Goal: Task Accomplishment & Management: Manage account settings

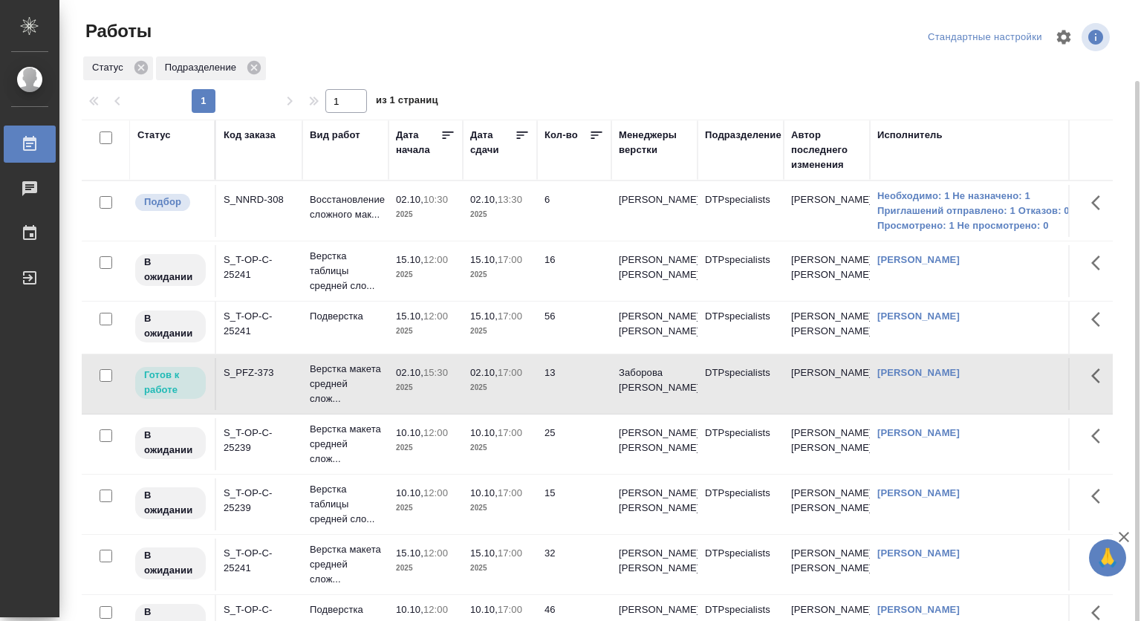
scroll to position [42, 0]
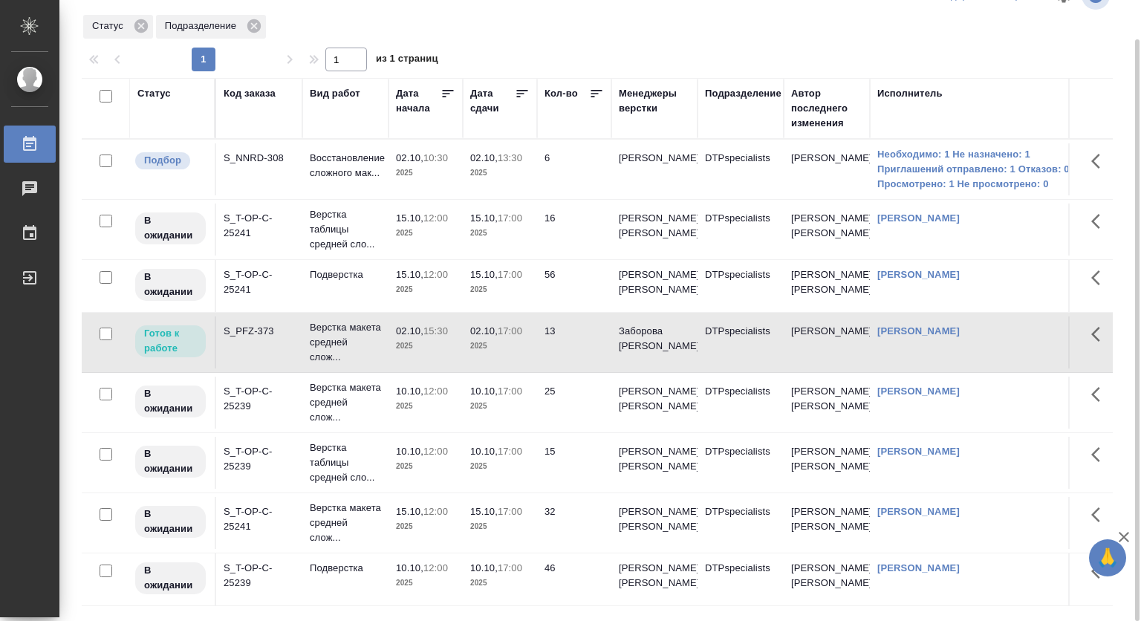
click at [324, 327] on p "Верстка макета средней слож..." at bounding box center [345, 342] width 71 height 45
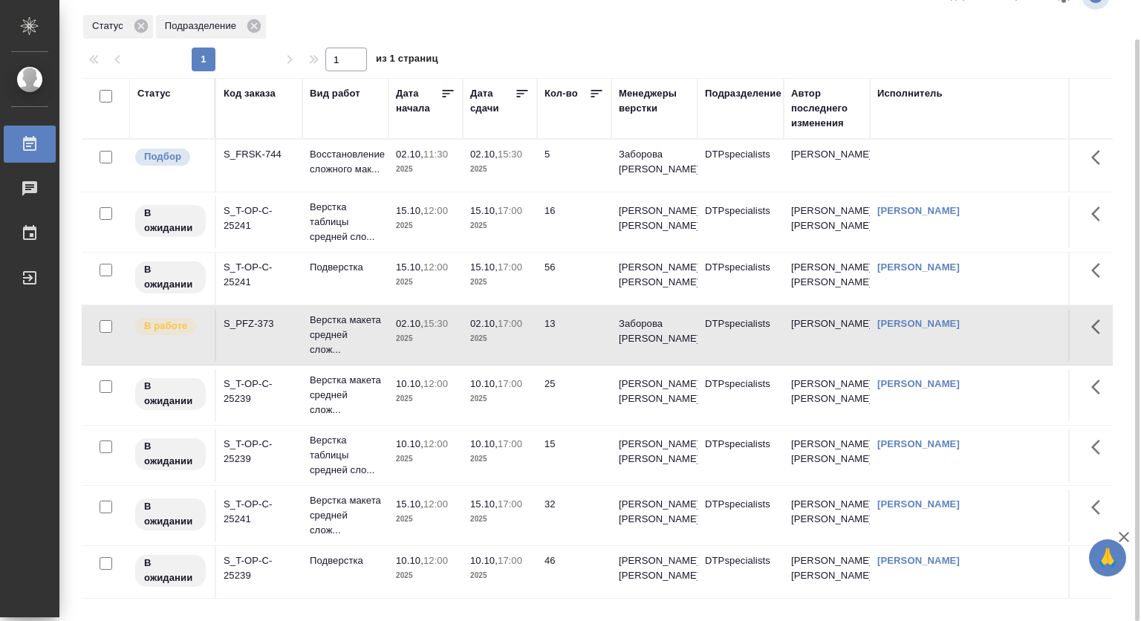
scroll to position [55, 0]
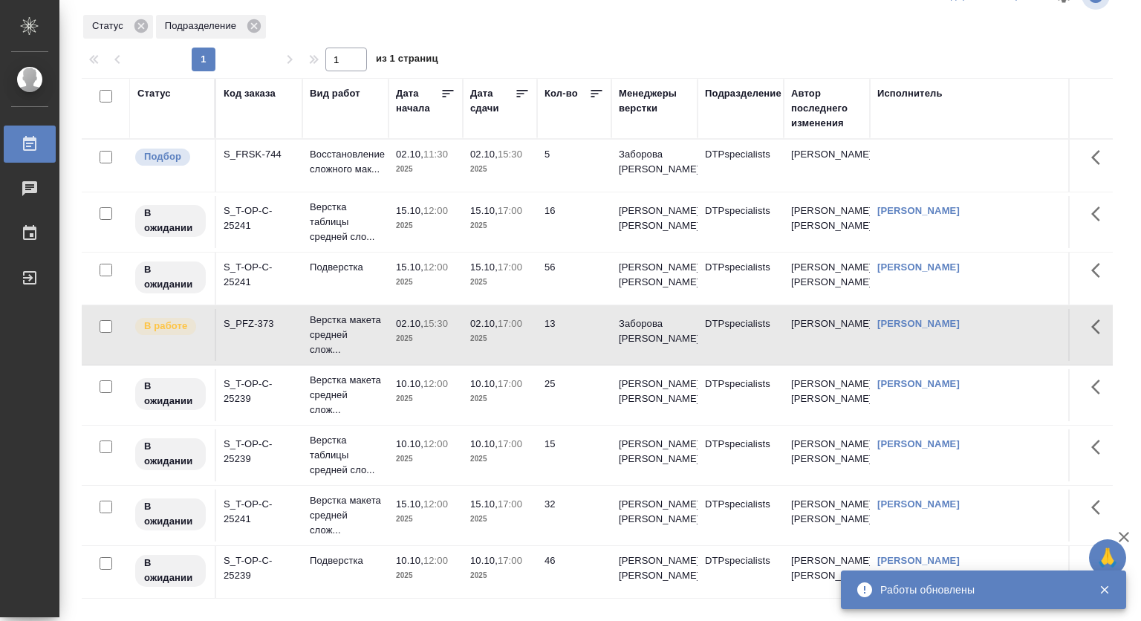
click at [161, 91] on div "Статус" at bounding box center [153, 93] width 33 height 15
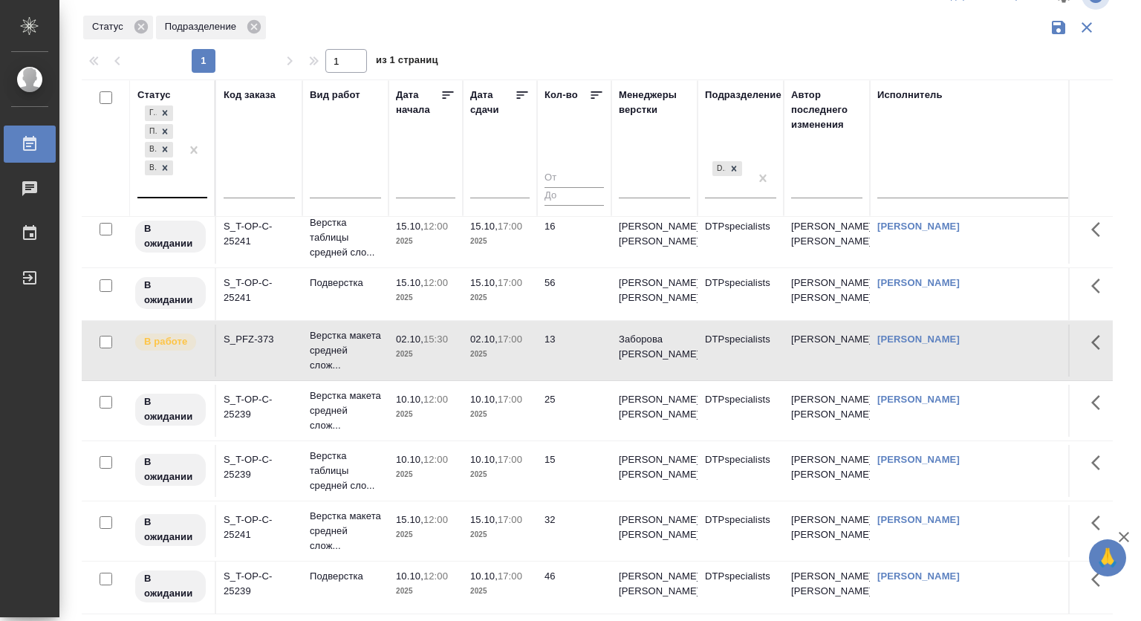
scroll to position [131, 0]
click at [166, 192] on div "Готов к работе Подбор В ожидании В работе" at bounding box center [158, 150] width 43 height 94
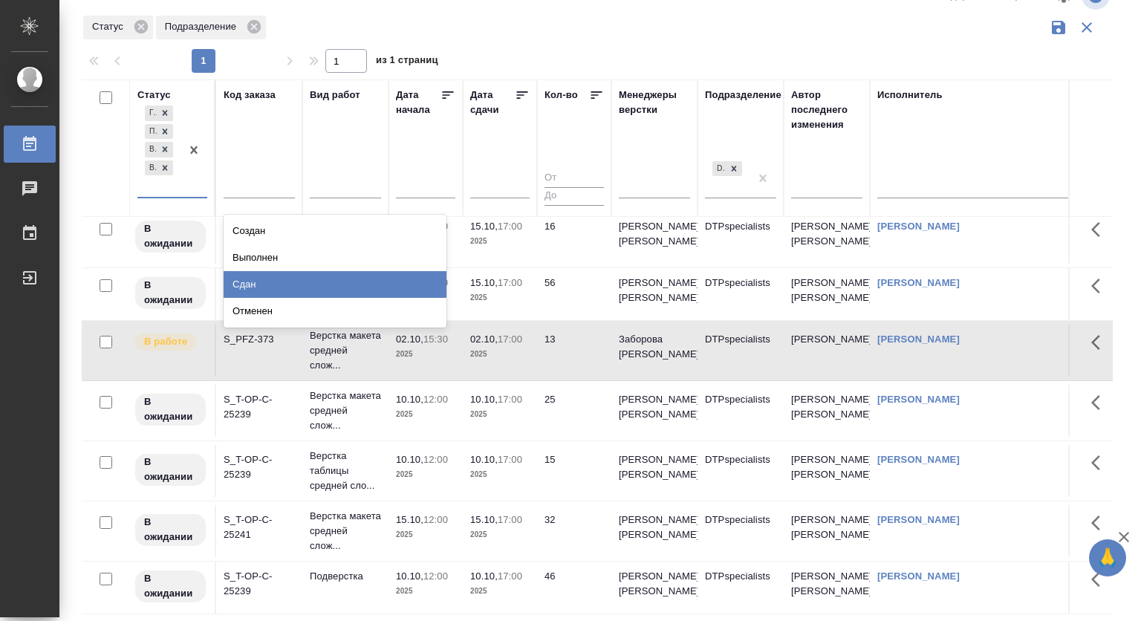
click at [357, 287] on div "Сдан" at bounding box center [335, 284] width 223 height 27
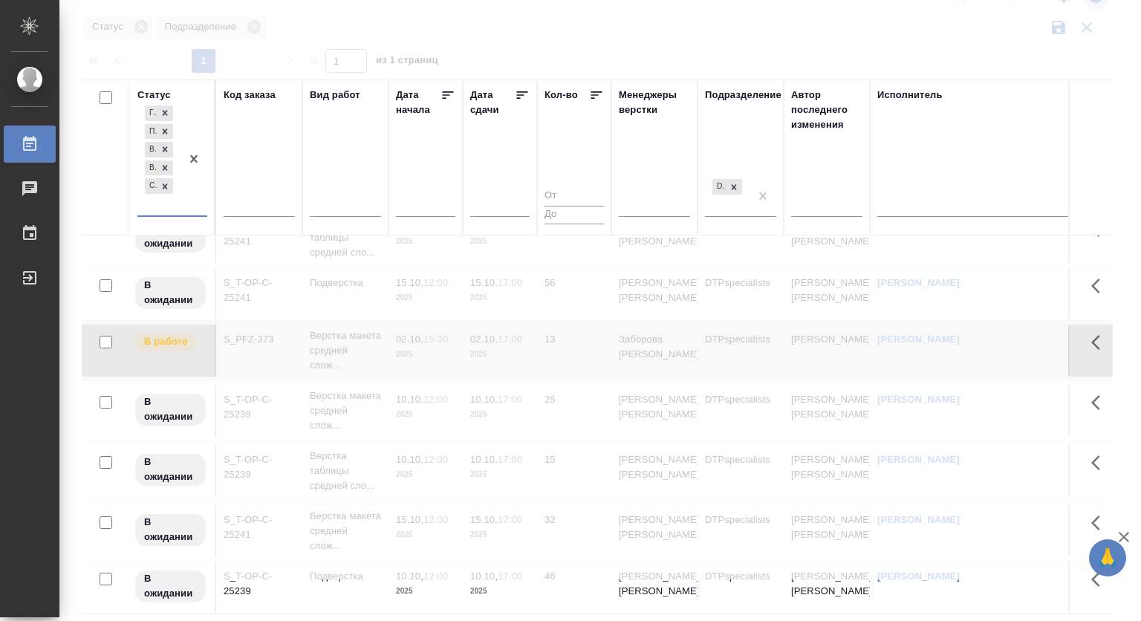
scroll to position [149, 0]
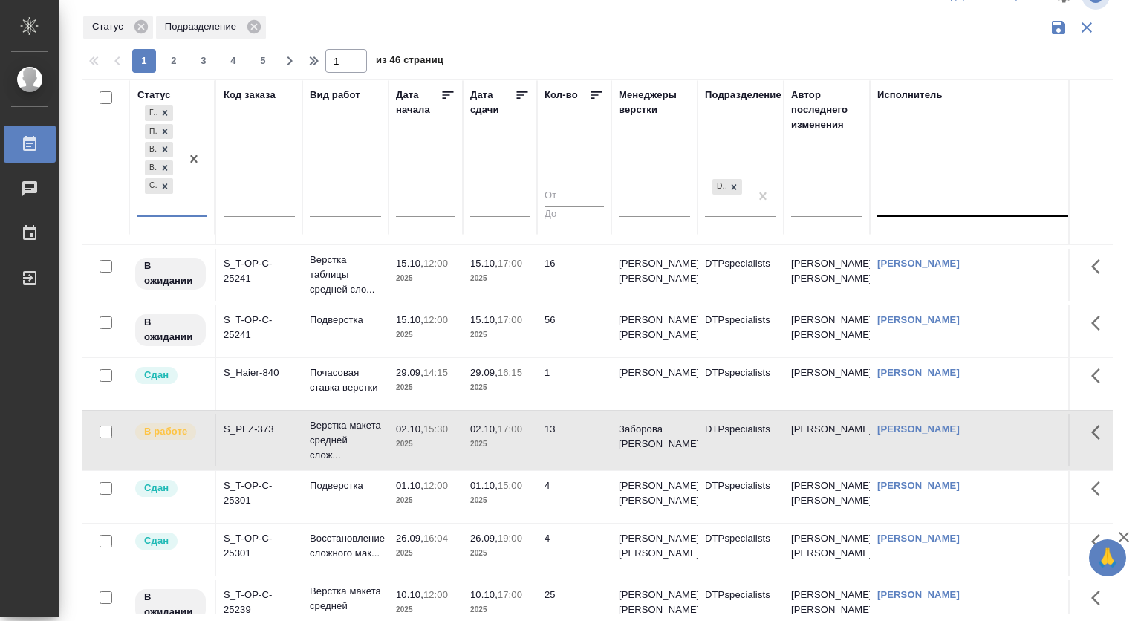
click at [889, 207] on div at bounding box center [974, 202] width 193 height 22
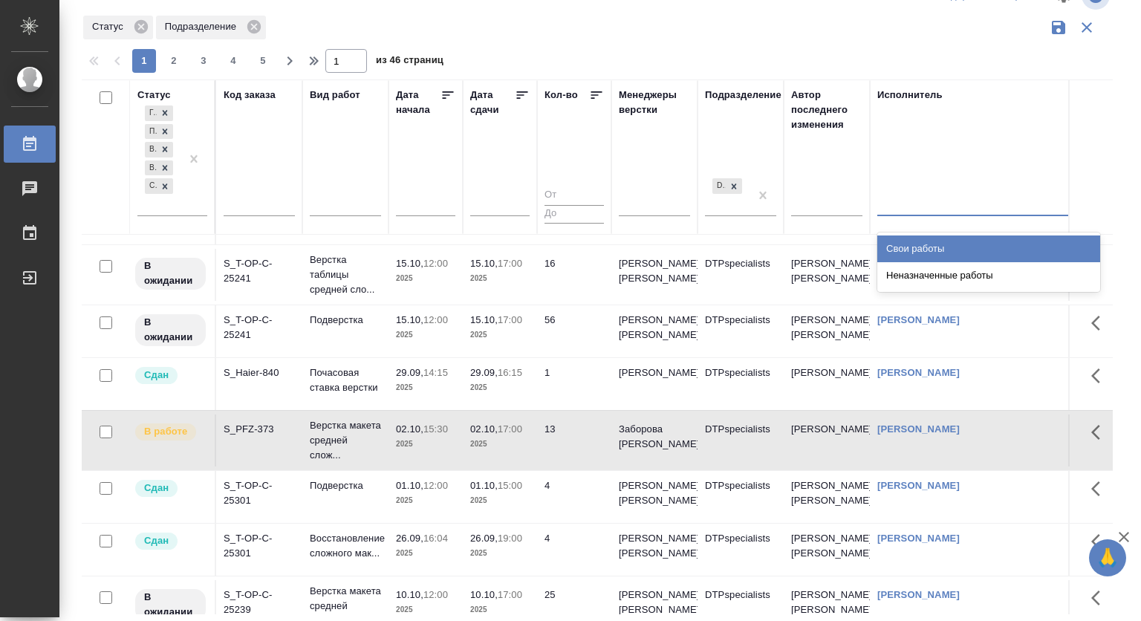
click at [908, 244] on div "Свои работы" at bounding box center [989, 249] width 223 height 27
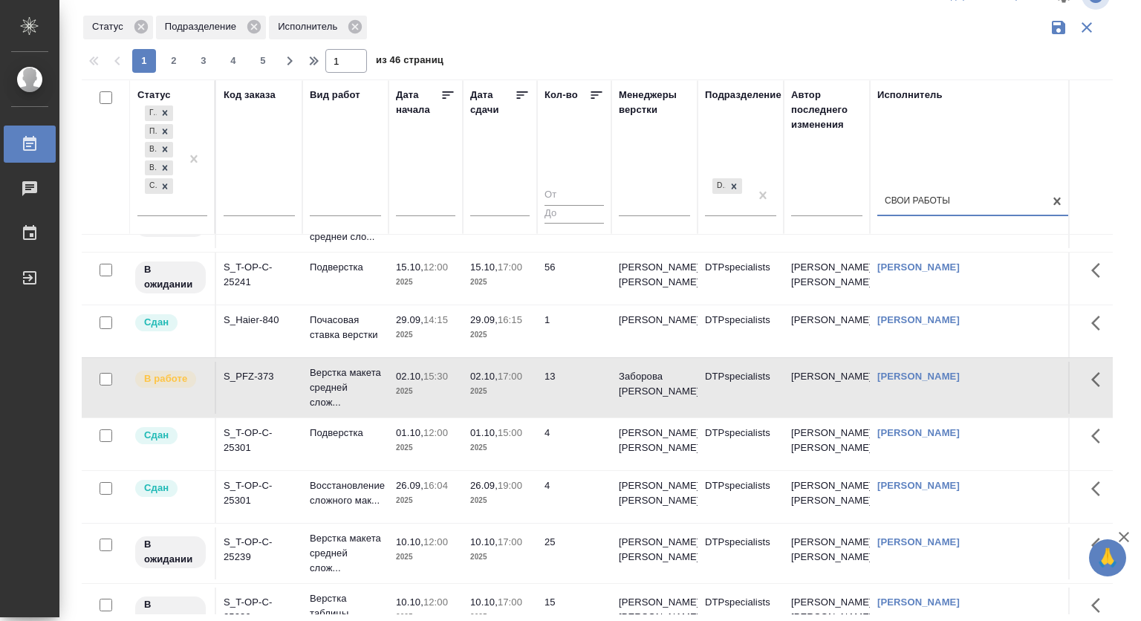
click at [275, 207] on input "text" at bounding box center [259, 207] width 71 height 19
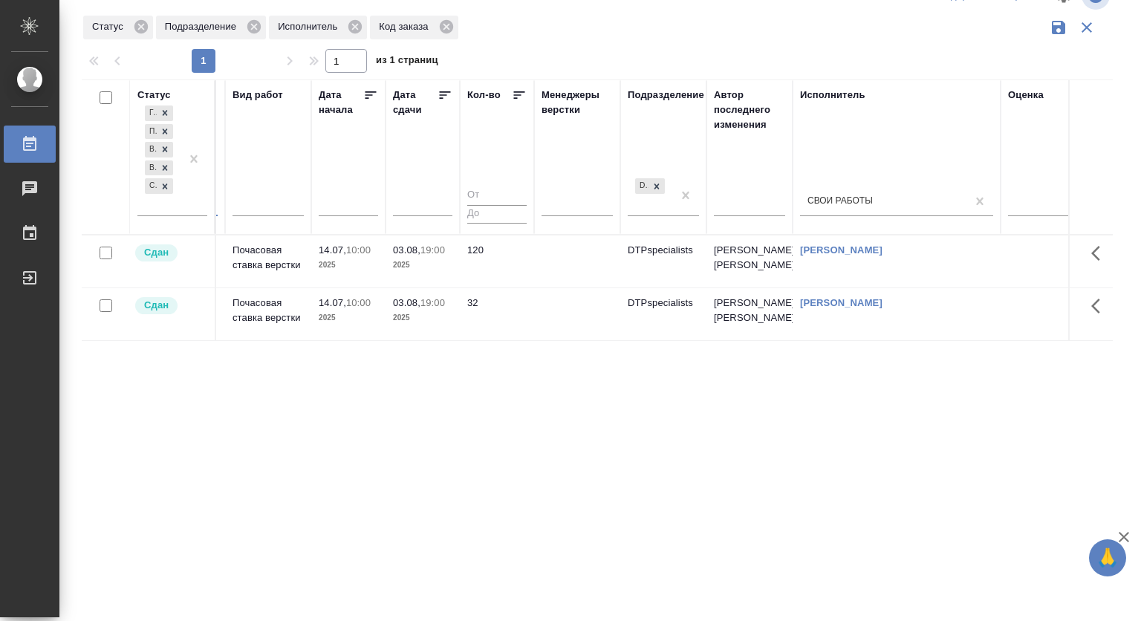
scroll to position [0, 0]
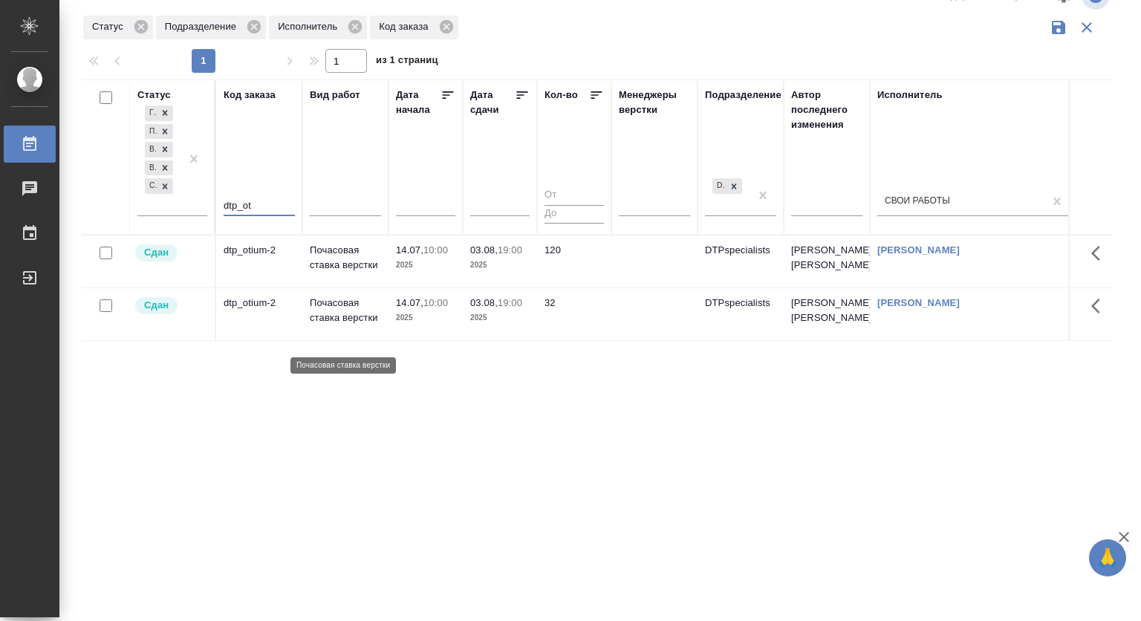
type input "dtp_ot"
click at [326, 319] on p "Почасовая ставка верстки" at bounding box center [345, 311] width 71 height 30
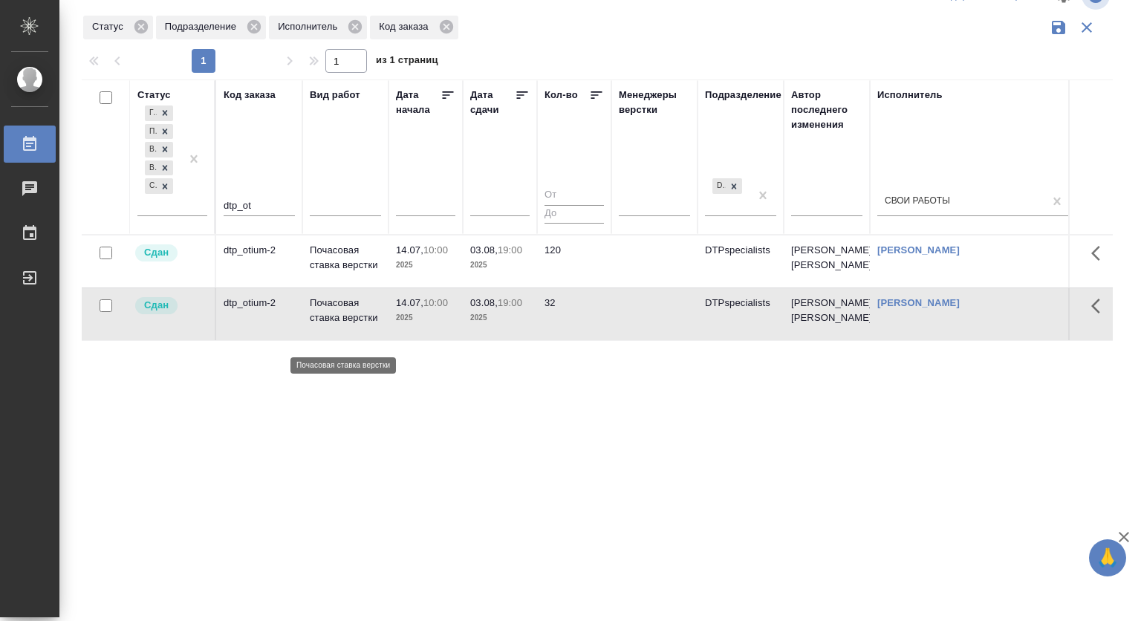
click at [327, 319] on p "Почасовая ставка верстки" at bounding box center [345, 311] width 71 height 30
click at [489, 325] on p "2025" at bounding box center [499, 318] width 59 height 15
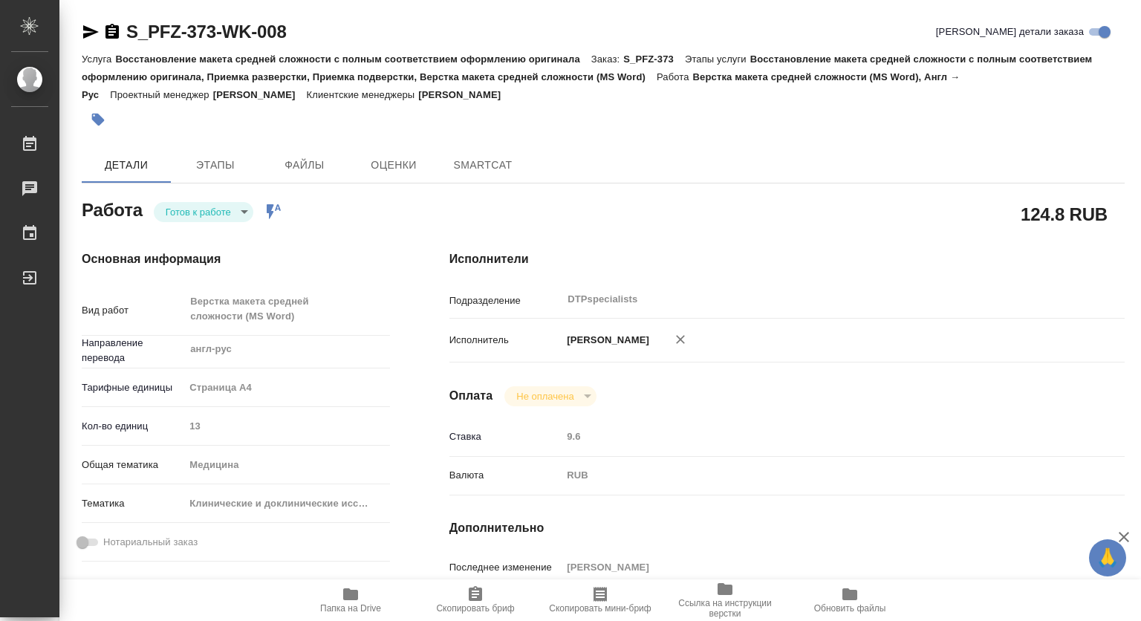
type textarea "x"
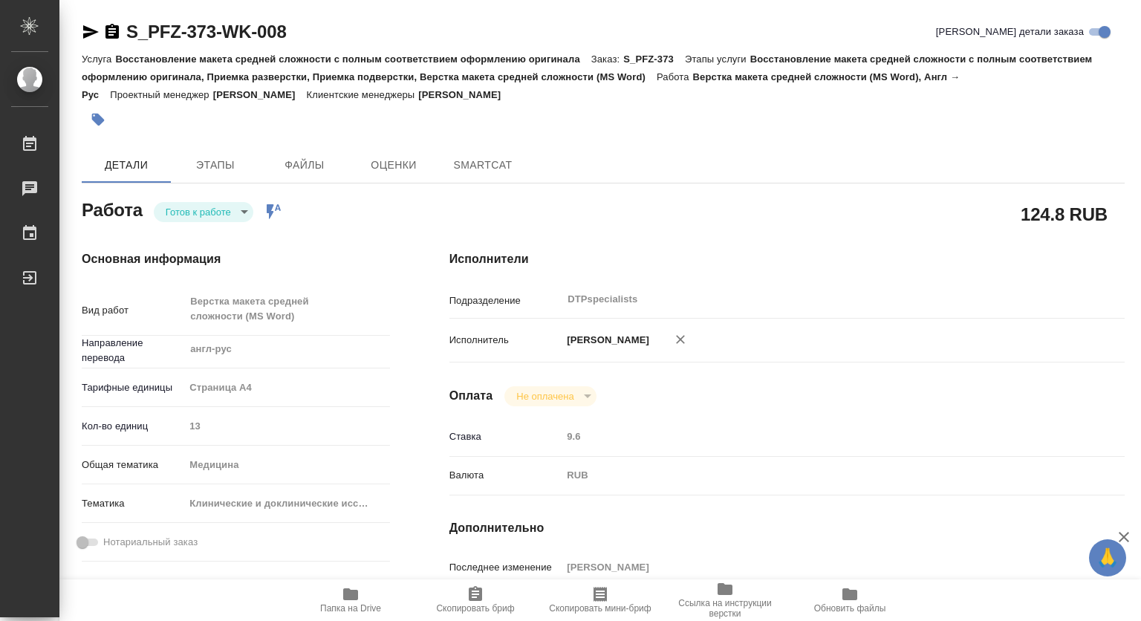
type textarea "x"
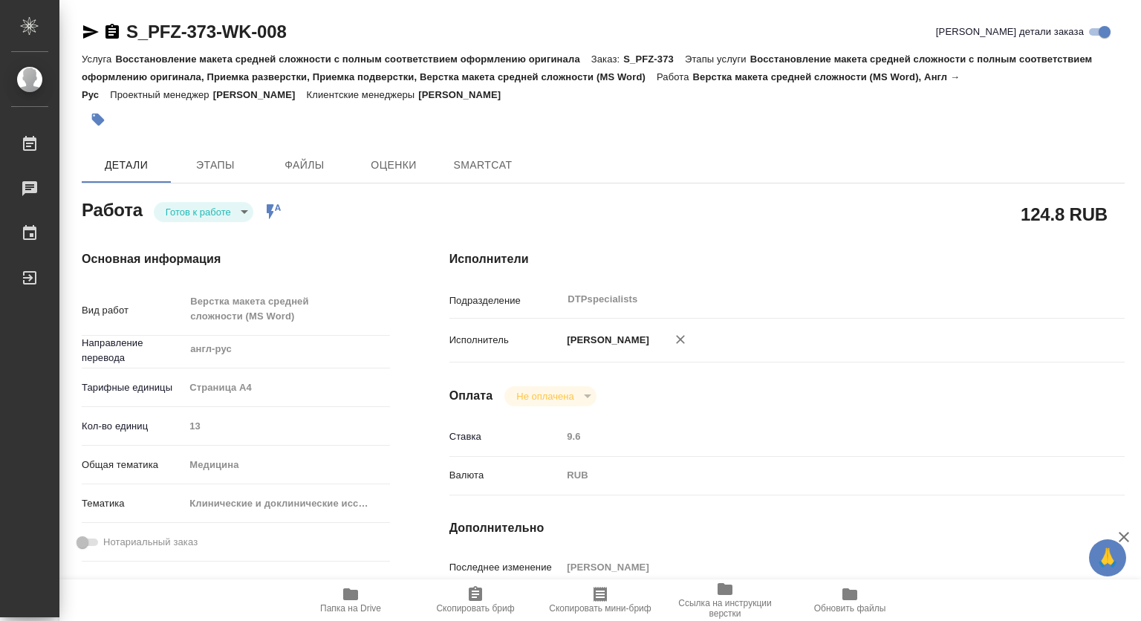
click at [184, 209] on body "🙏 .cls-1 fill:#fff; AWATERA Kovtun Svetlana Работы Чаты График Выйти S_PFZ-373-…" at bounding box center [570, 310] width 1141 height 621
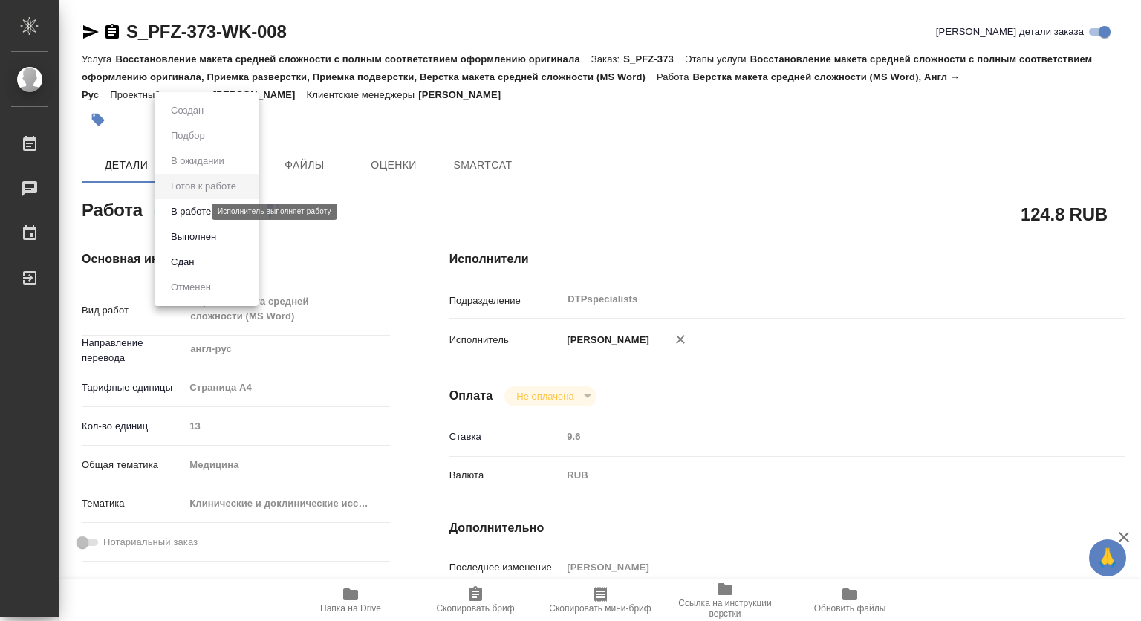
type textarea "x"
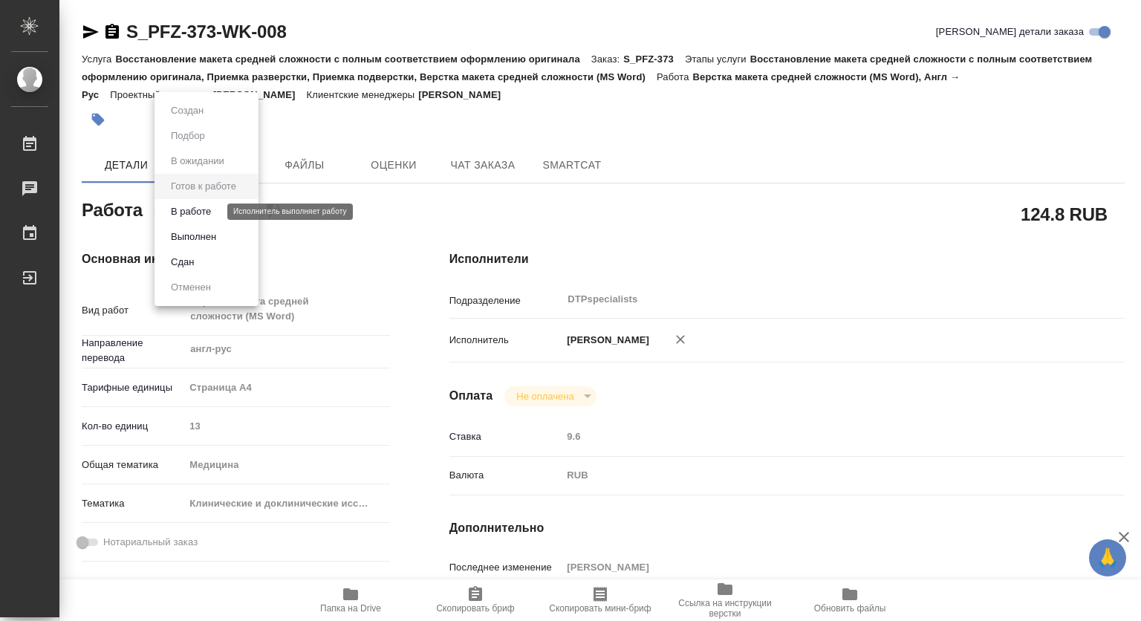
click at [178, 208] on button "В работе" at bounding box center [190, 212] width 49 height 16
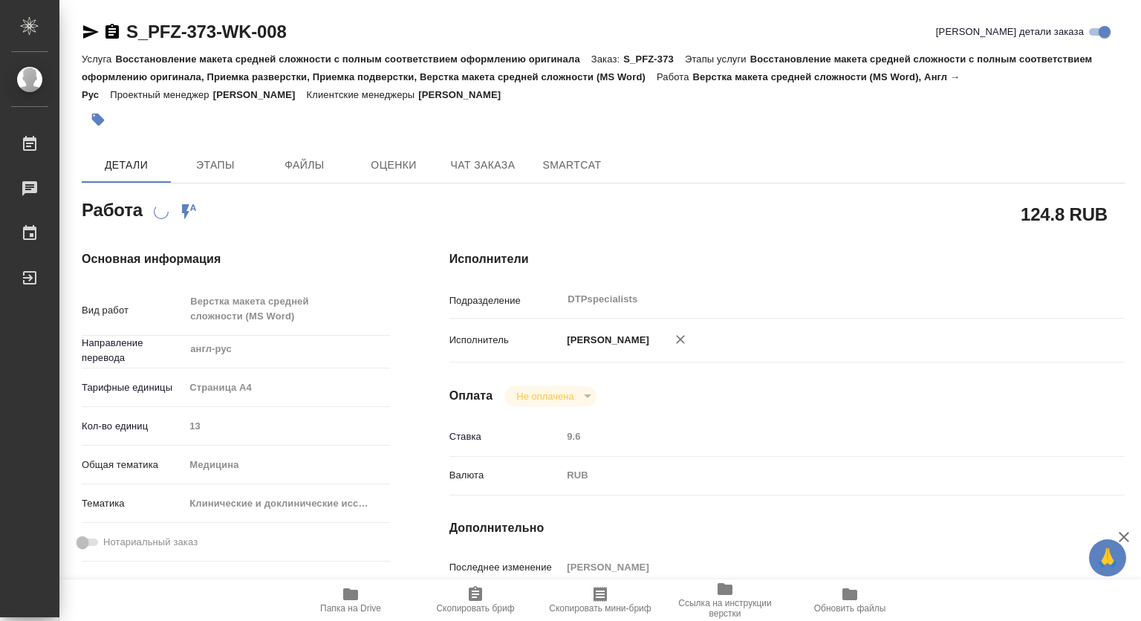
type textarea "x"
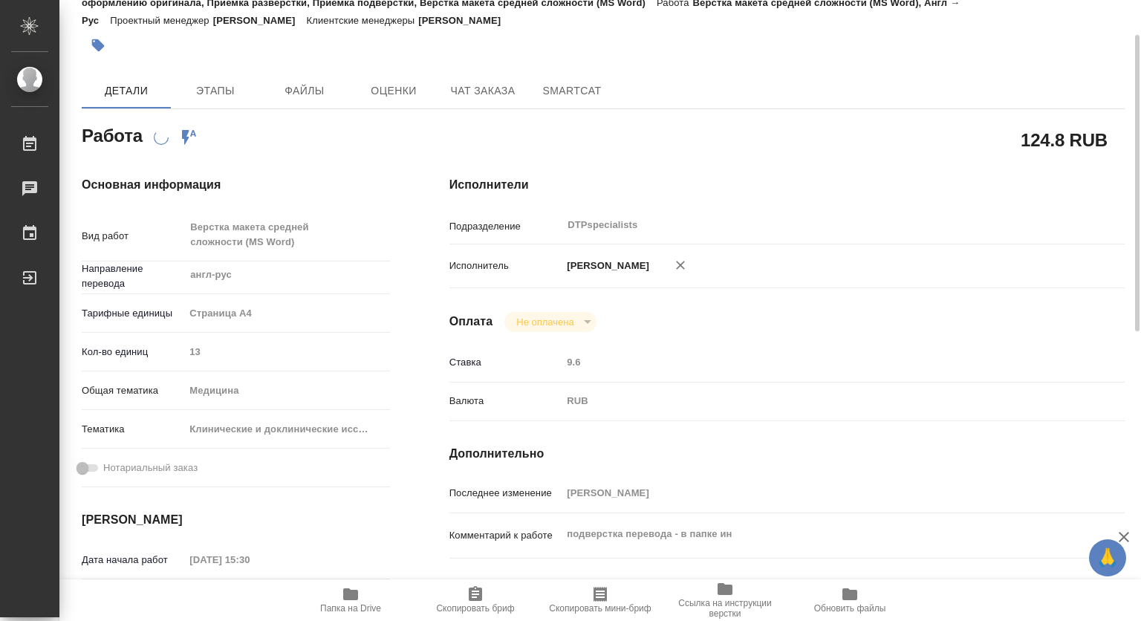
type textarea "x"
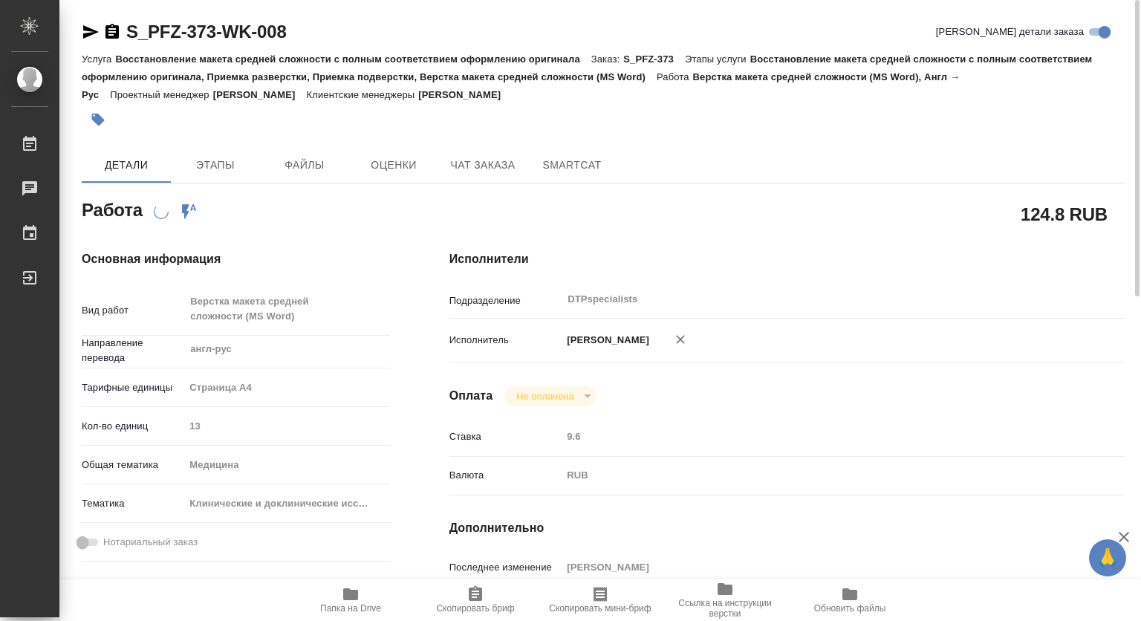
scroll to position [74, 0]
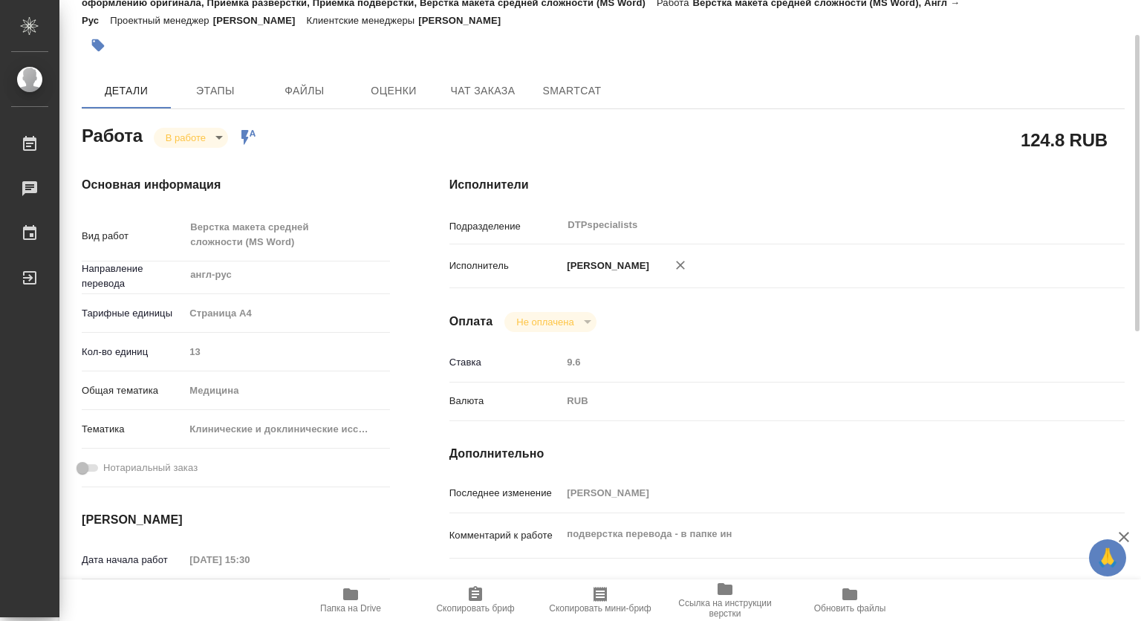
type textarea "x"
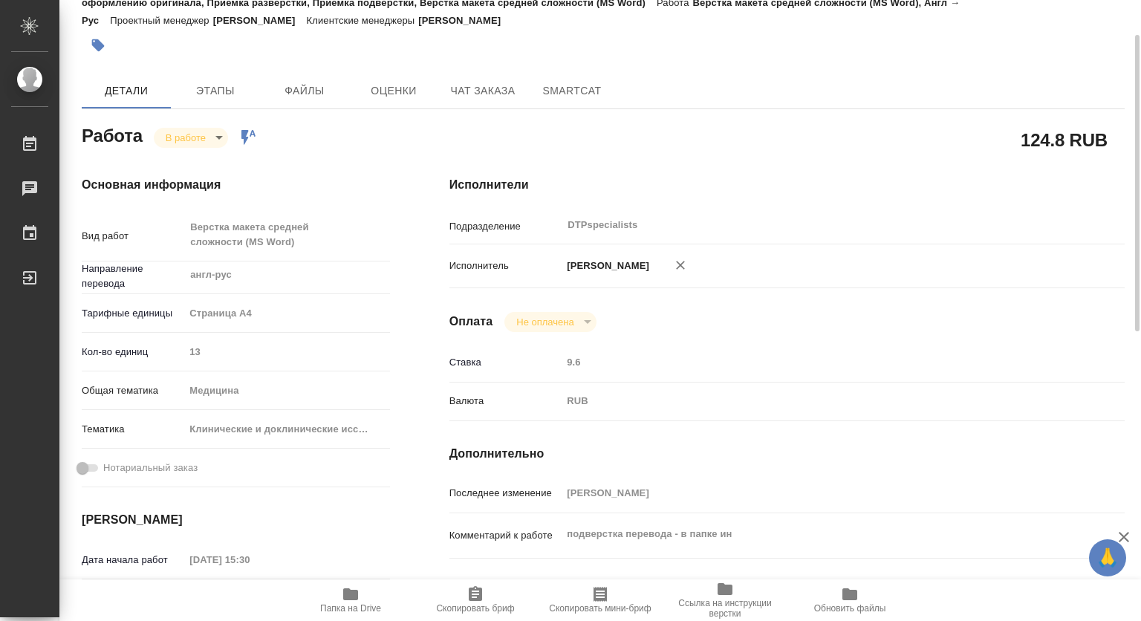
type textarea "x"
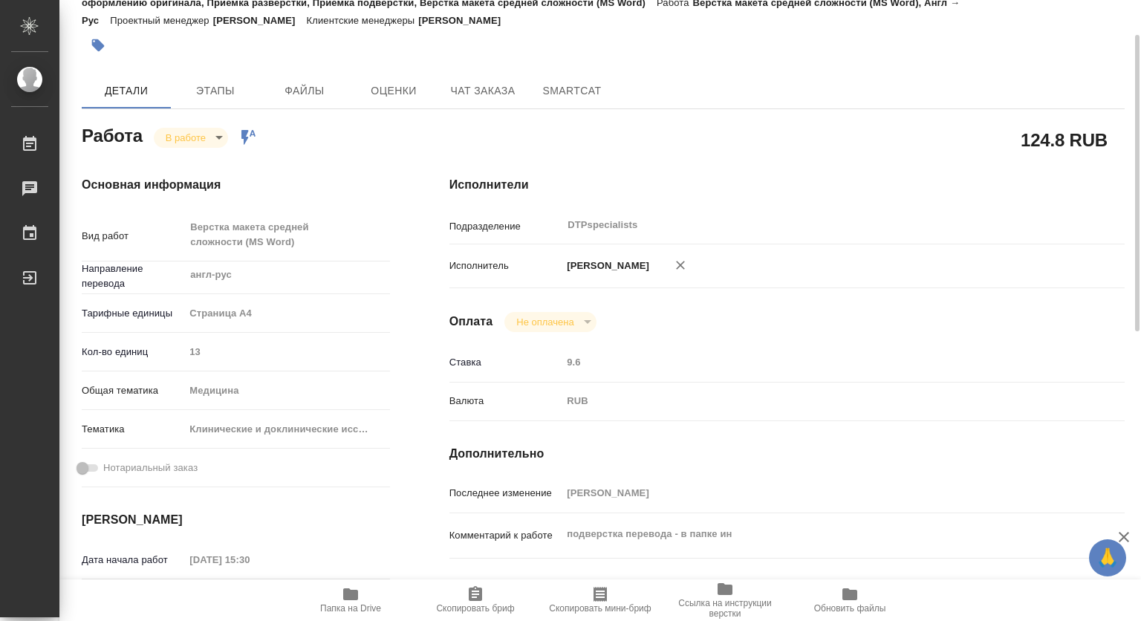
type textarea "x"
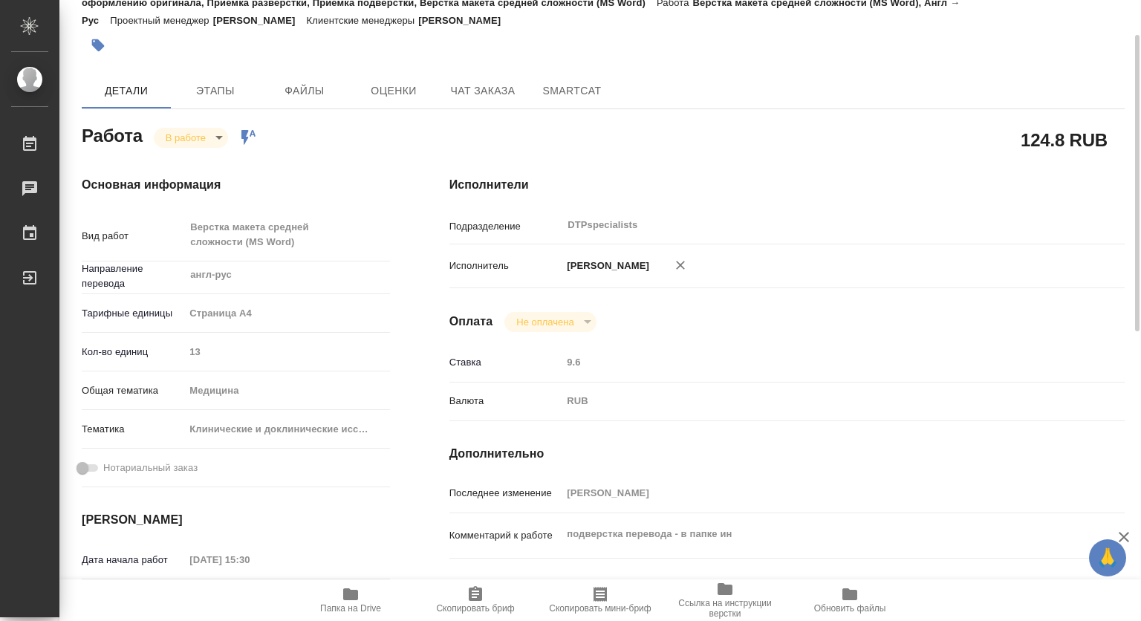
scroll to position [0, 0]
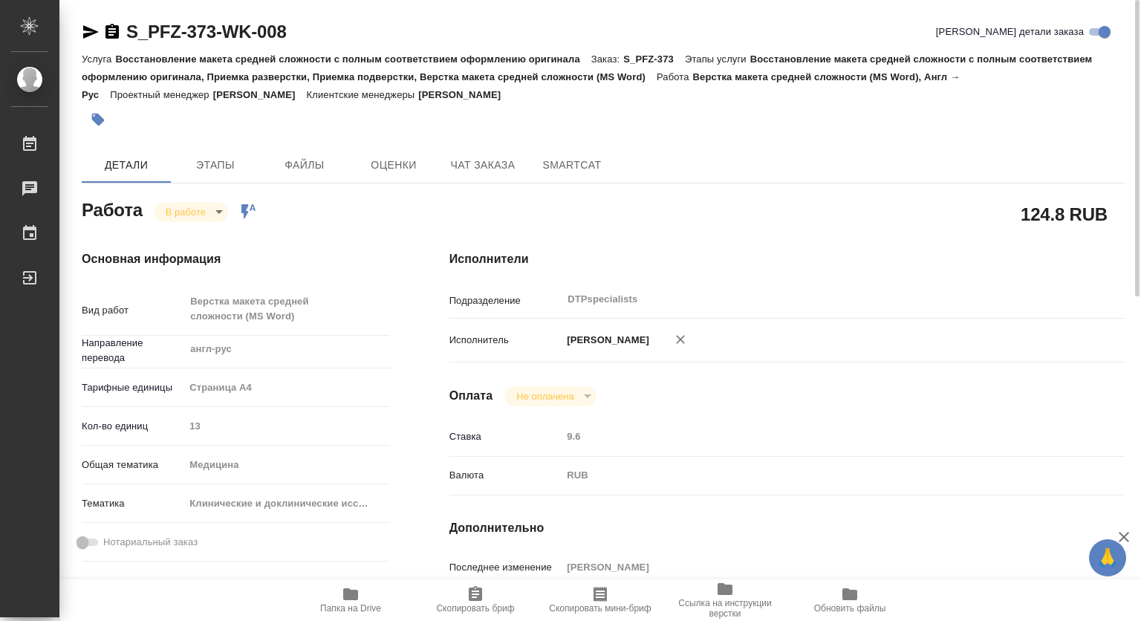
type textarea "x"
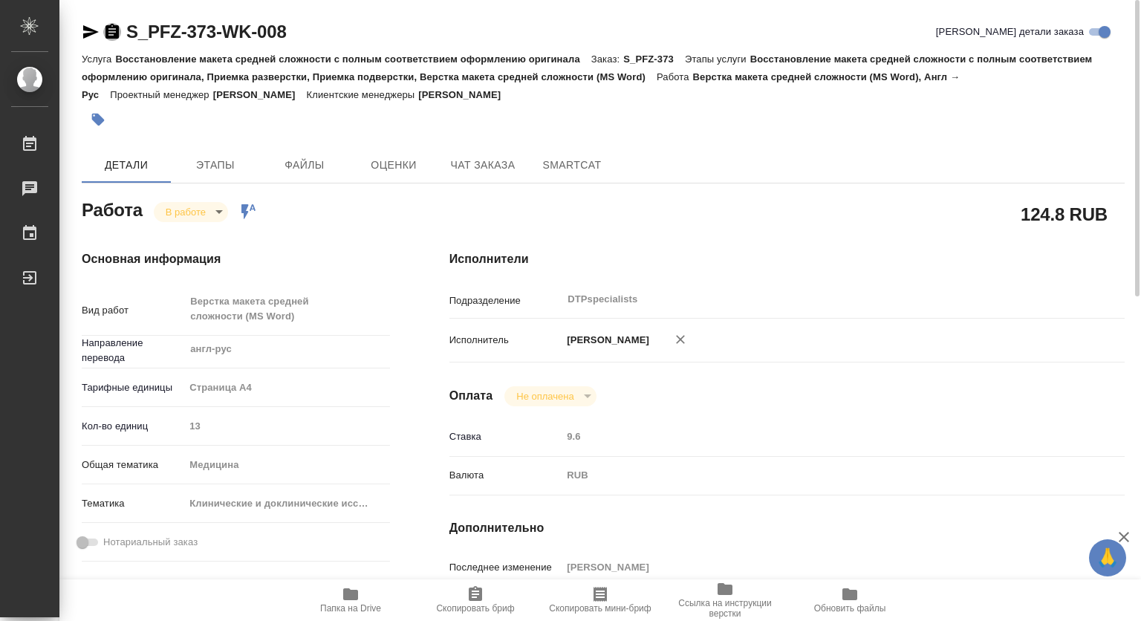
click at [111, 30] on icon "button" at bounding box center [112, 31] width 13 height 15
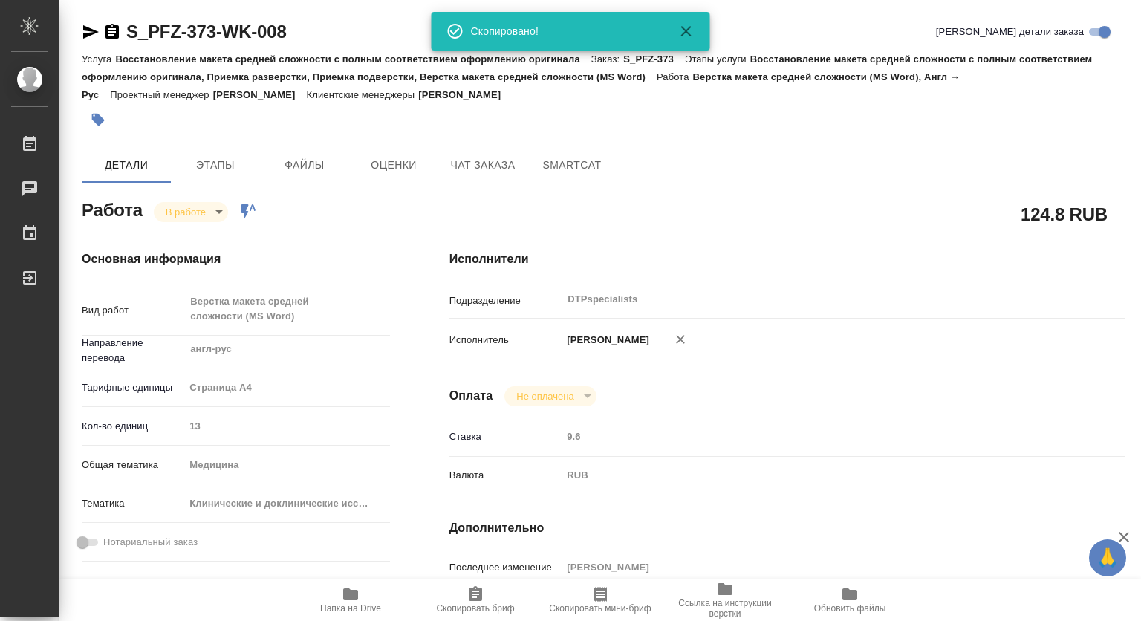
scroll to position [223, 0]
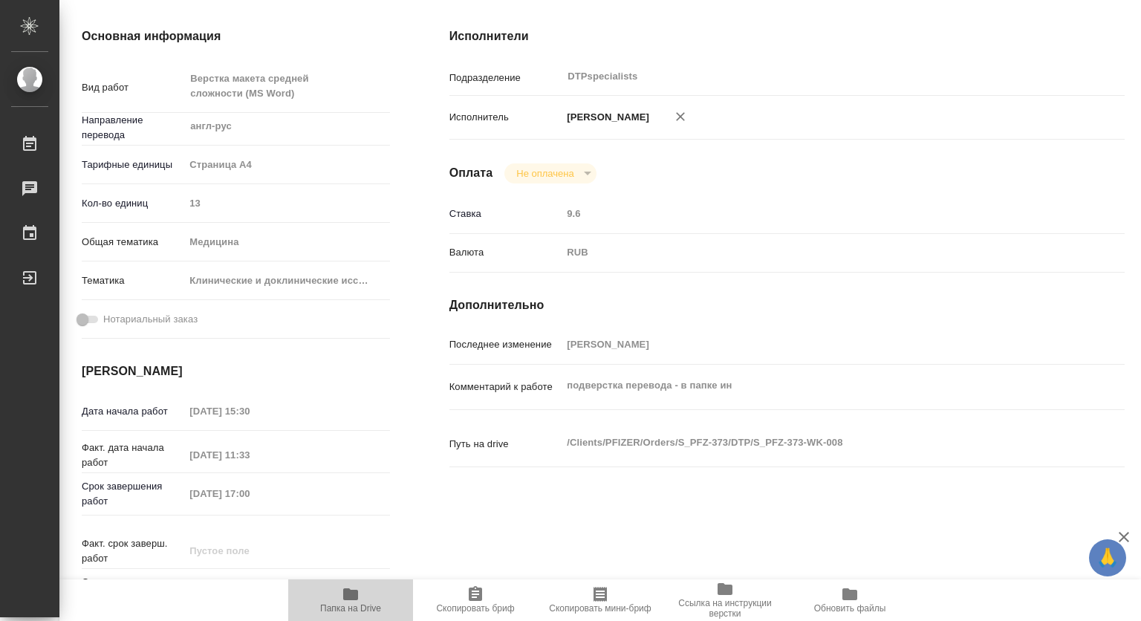
click at [354, 591] on icon "button" at bounding box center [350, 595] width 15 height 12
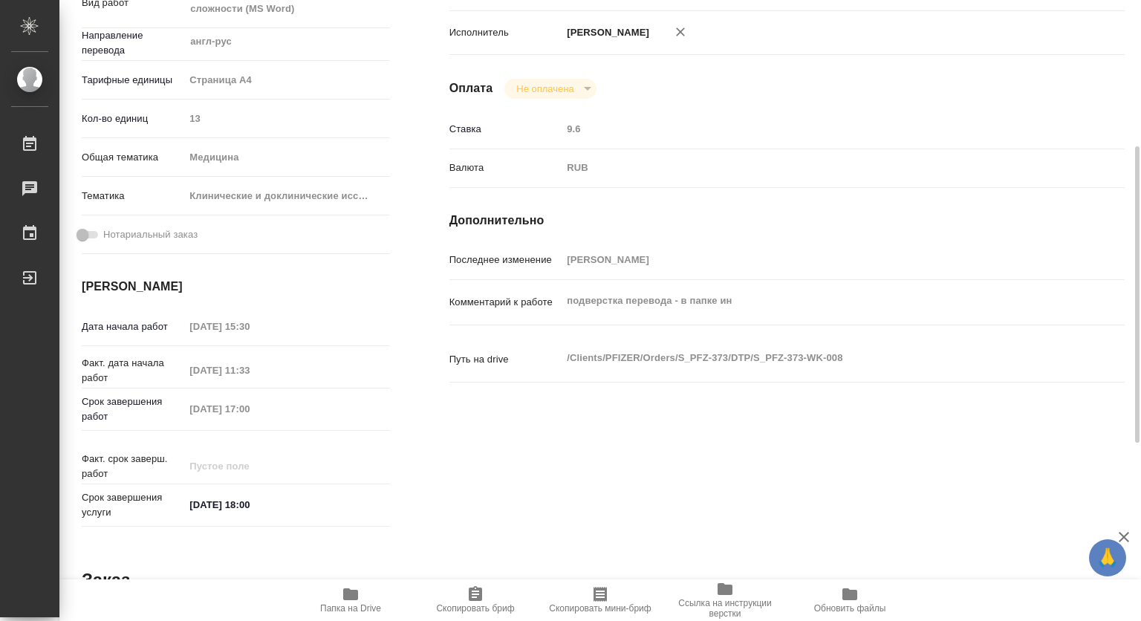
scroll to position [0, 0]
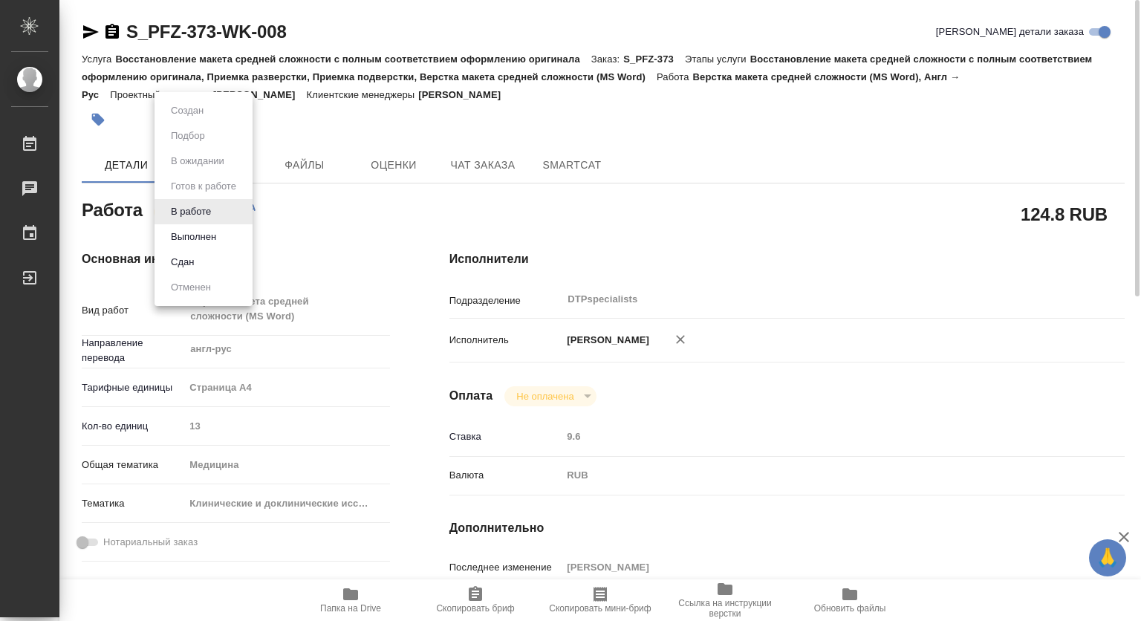
click at [221, 212] on body "🙏 .cls-1 fill:#fff; AWATERA Kovtun Svetlana Работы 0 Чаты График Выйти S_PFZ-37…" at bounding box center [570, 310] width 1141 height 621
click at [202, 236] on button "Выполнен" at bounding box center [193, 237] width 54 height 16
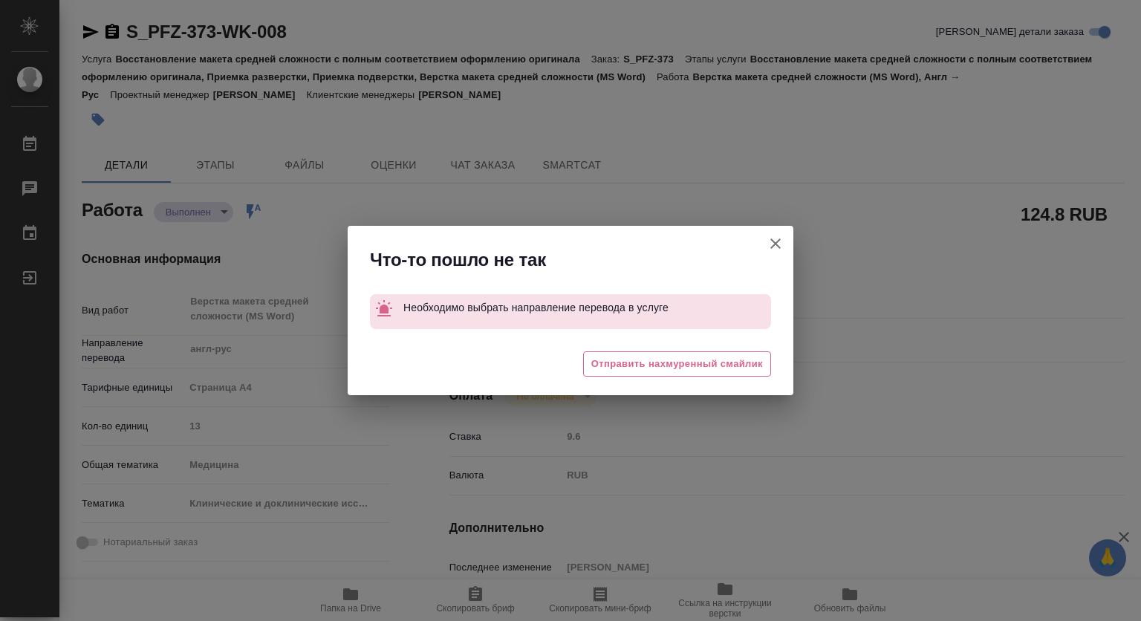
type textarea "x"
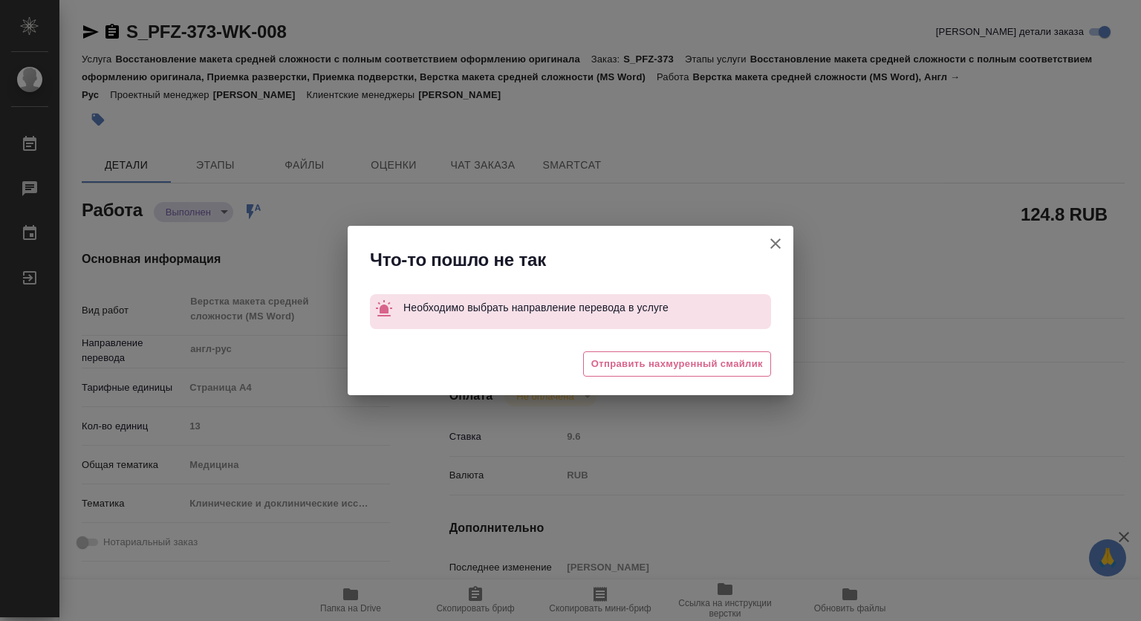
drag, startPoint x: 779, startPoint y: 245, endPoint x: 743, endPoint y: 230, distance: 38.6
click at [778, 245] on icon "button" at bounding box center [776, 244] width 18 height 18
type textarea "x"
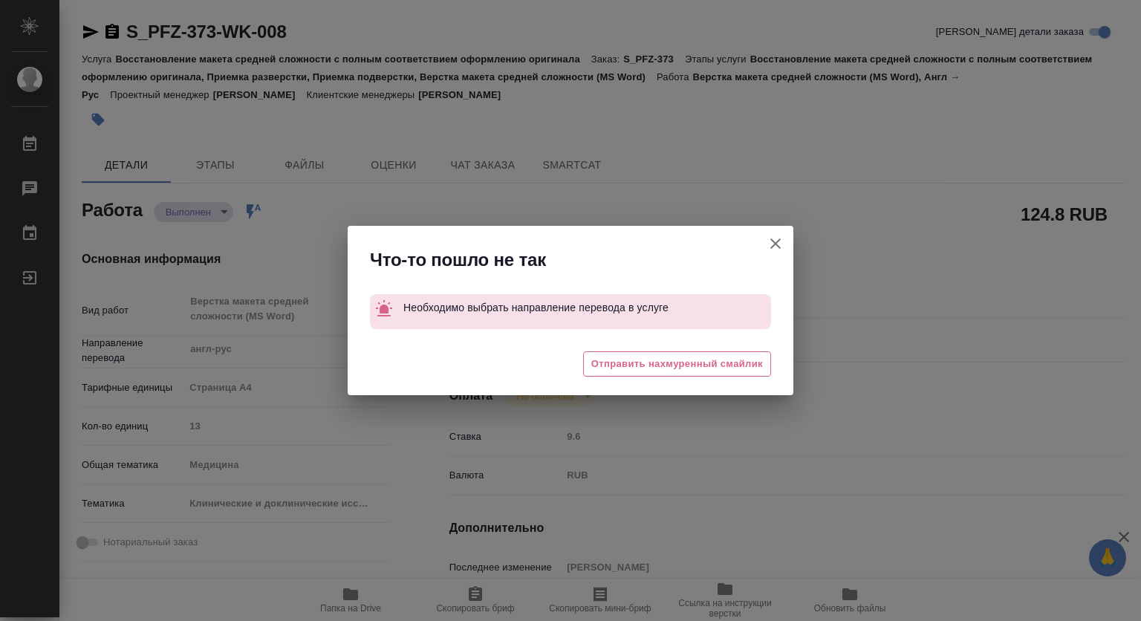
type textarea "x"
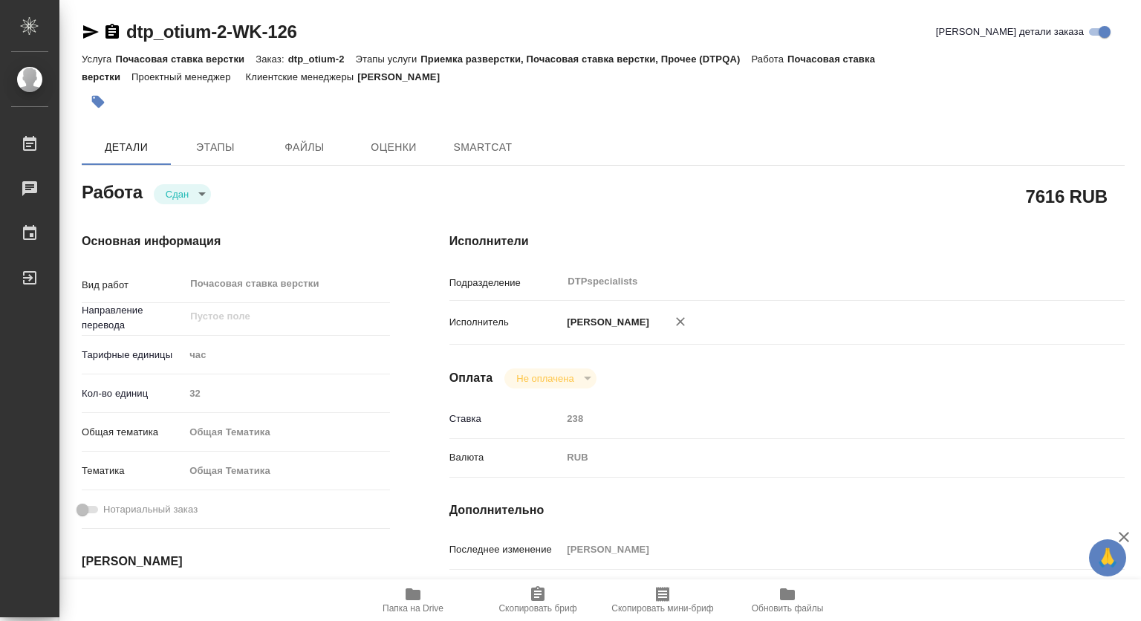
type textarea "x"
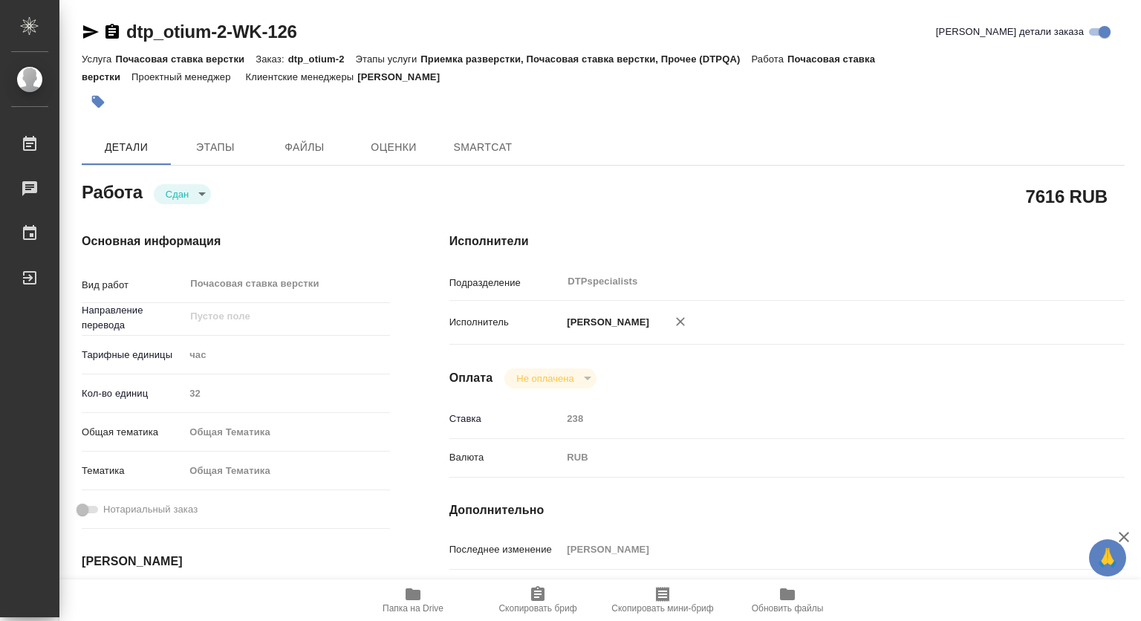
type textarea "x"
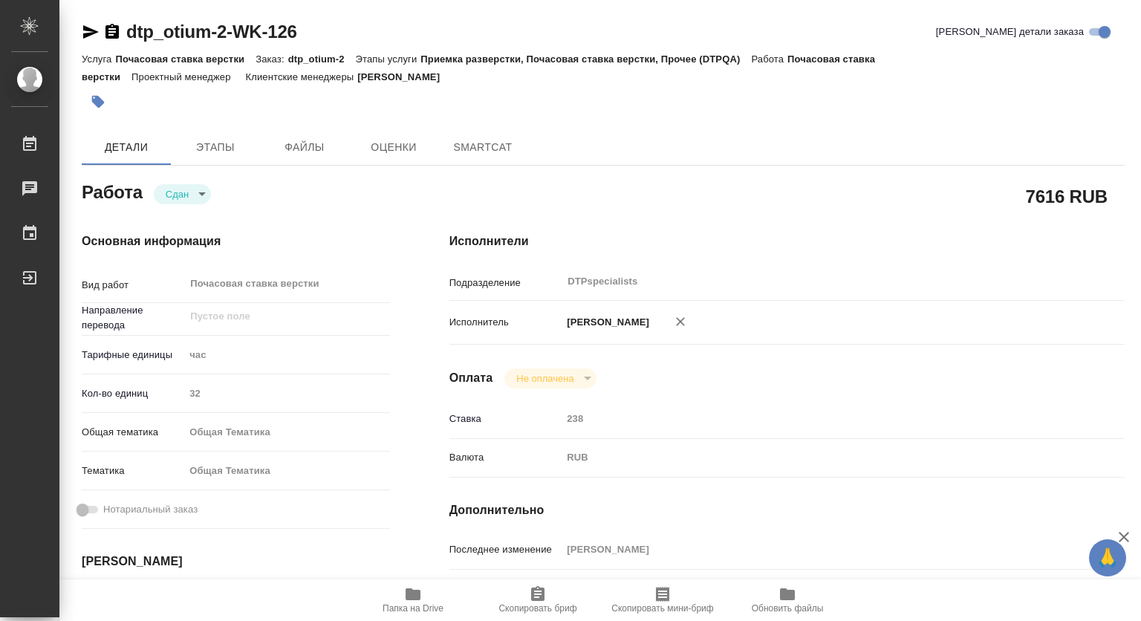
type textarea "x"
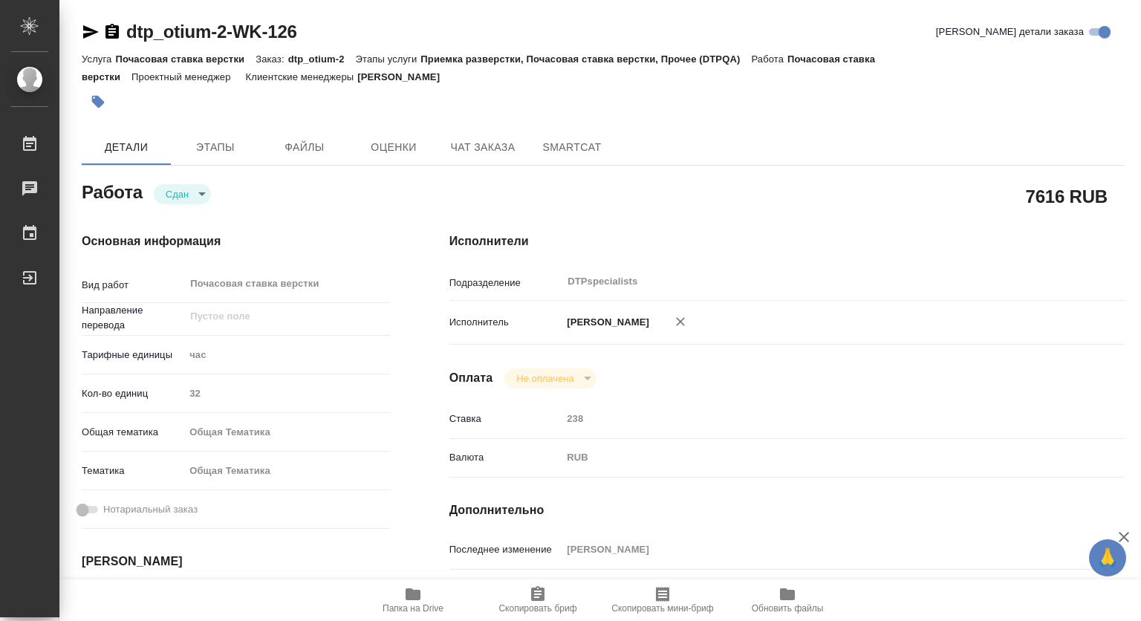
type textarea "x"
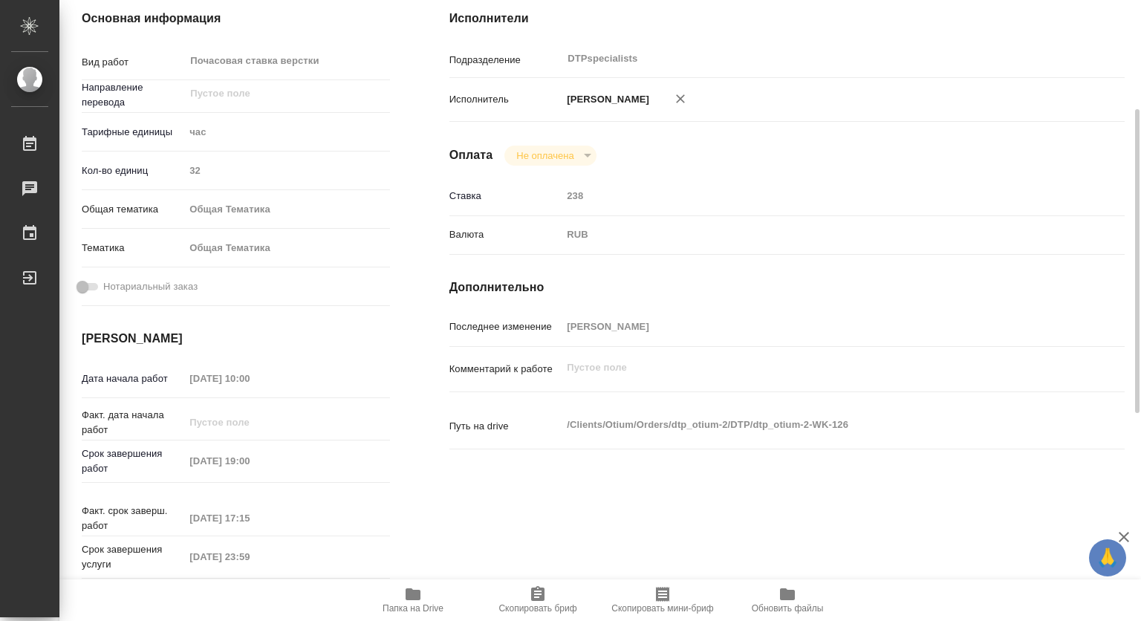
type textarea "x"
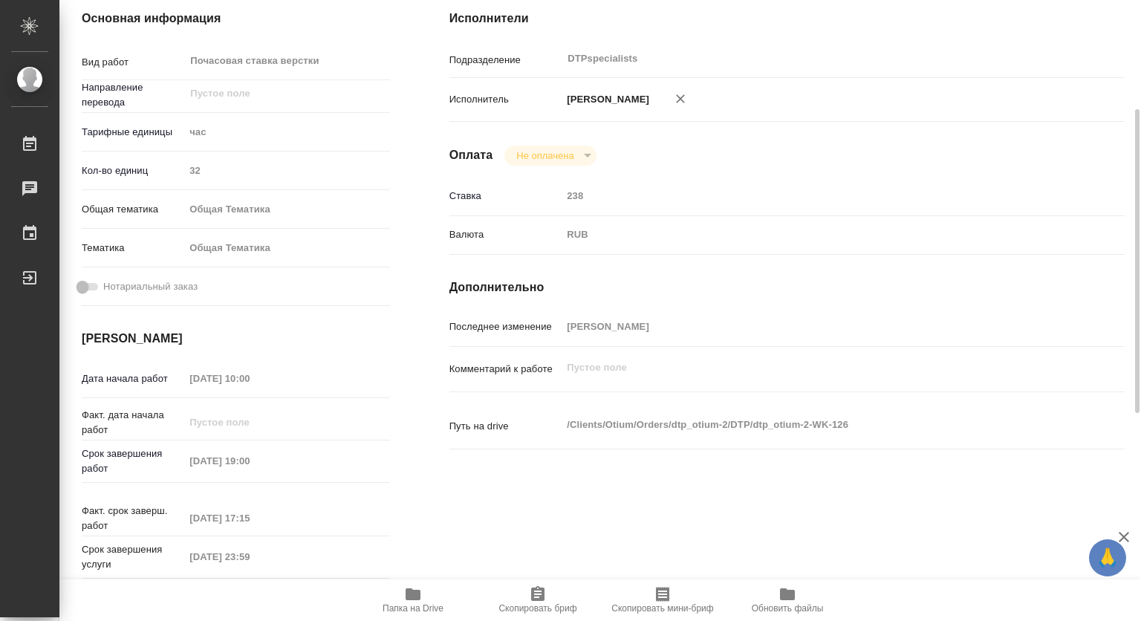
scroll to position [520, 0]
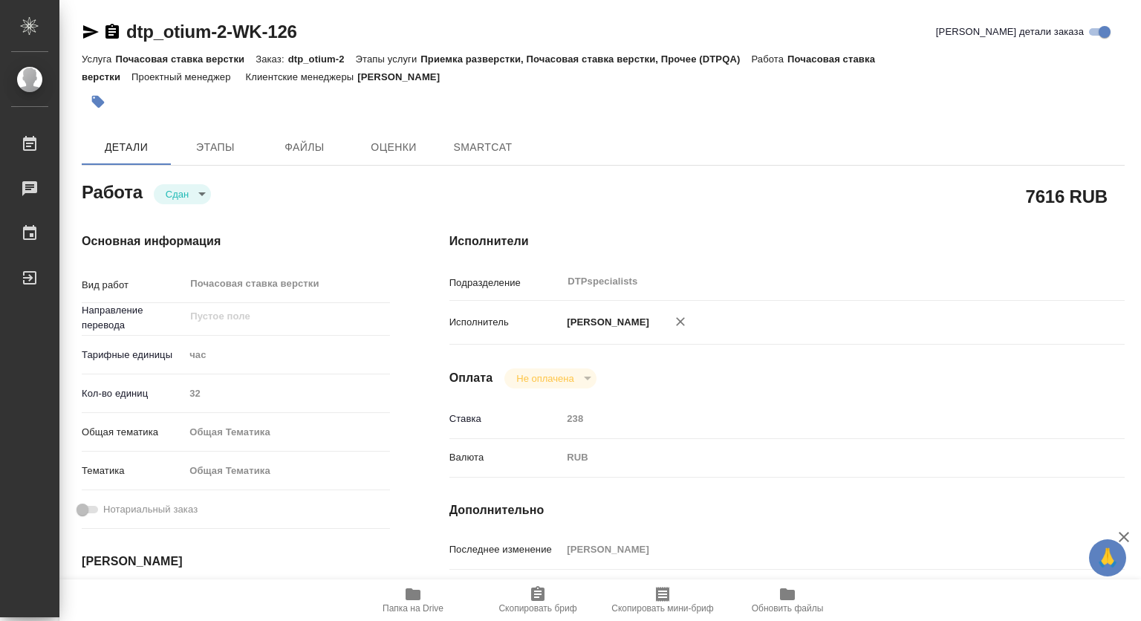
type textarea "x"
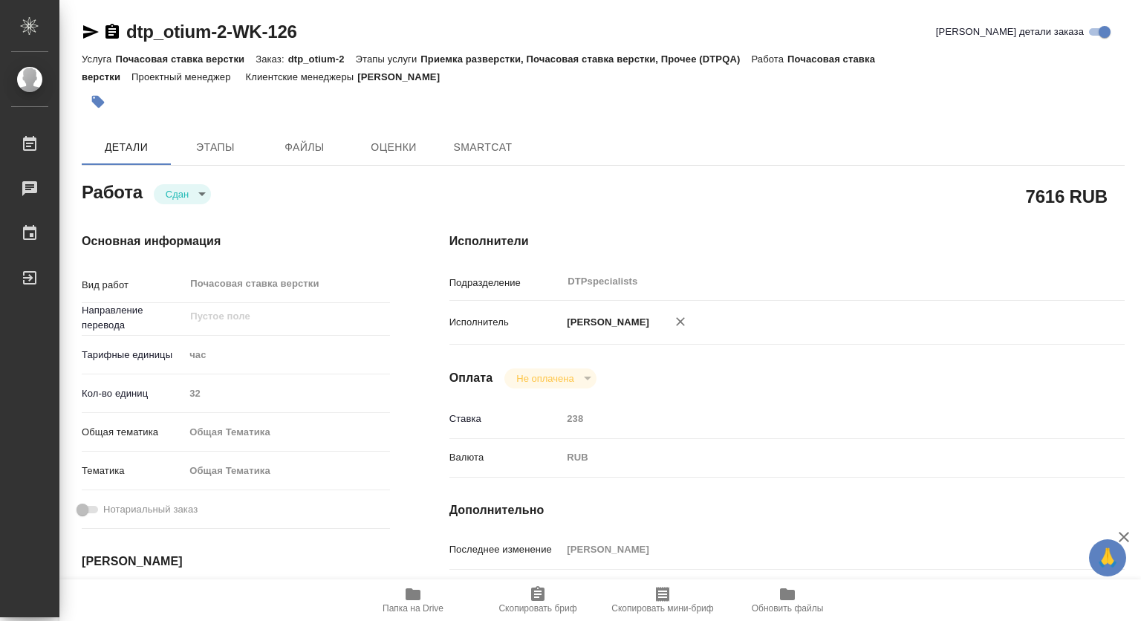
type textarea "x"
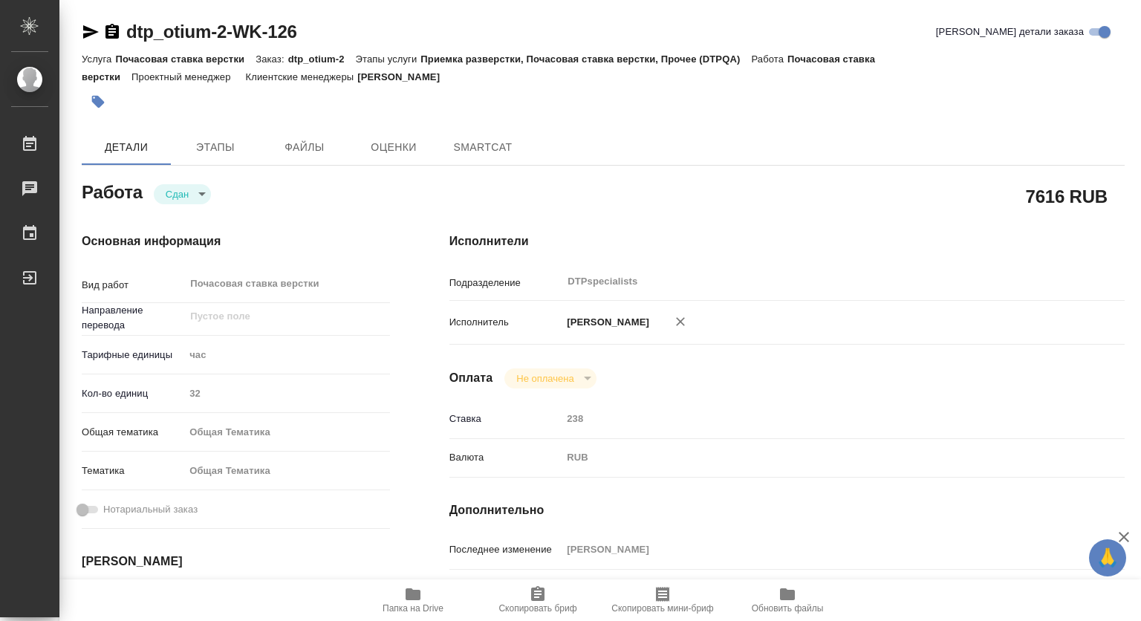
scroll to position [149, 0]
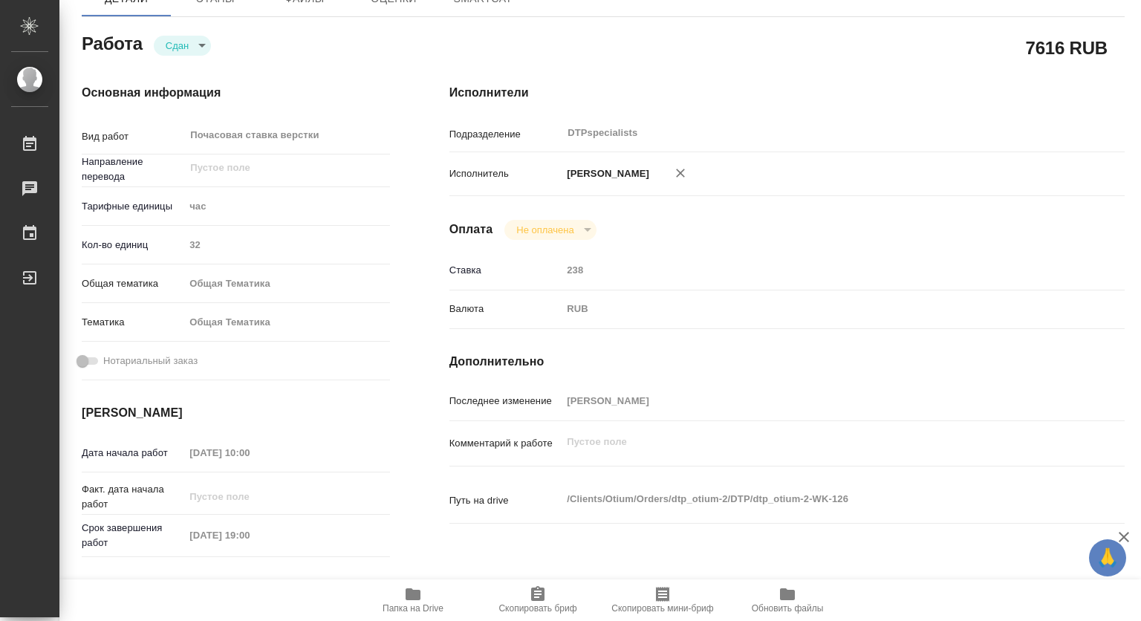
type textarea "x"
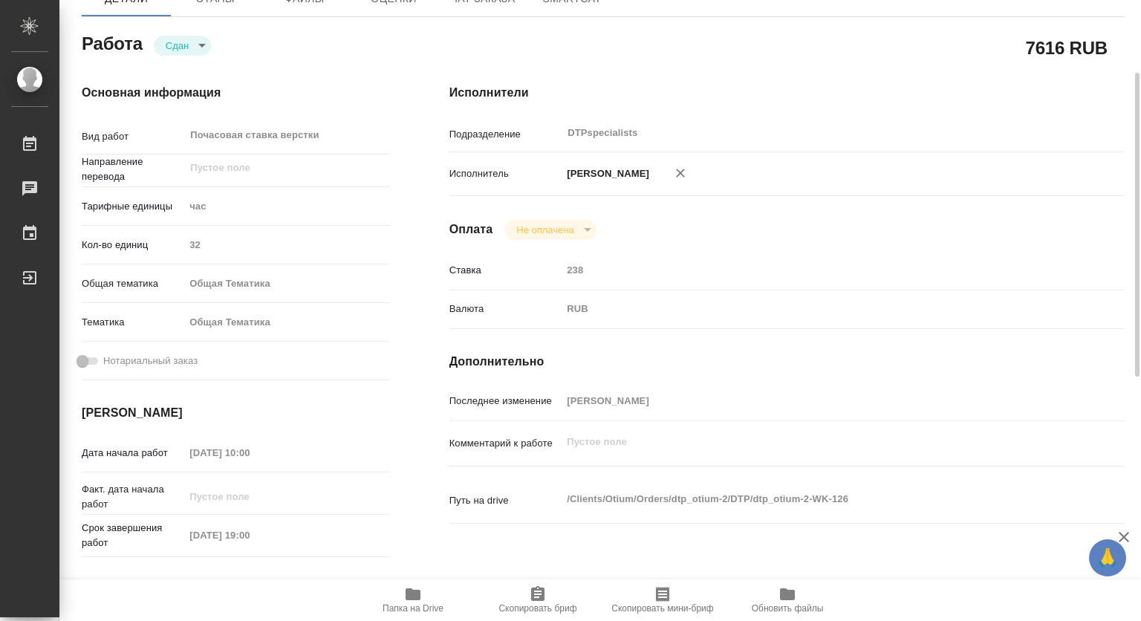
type textarea "x"
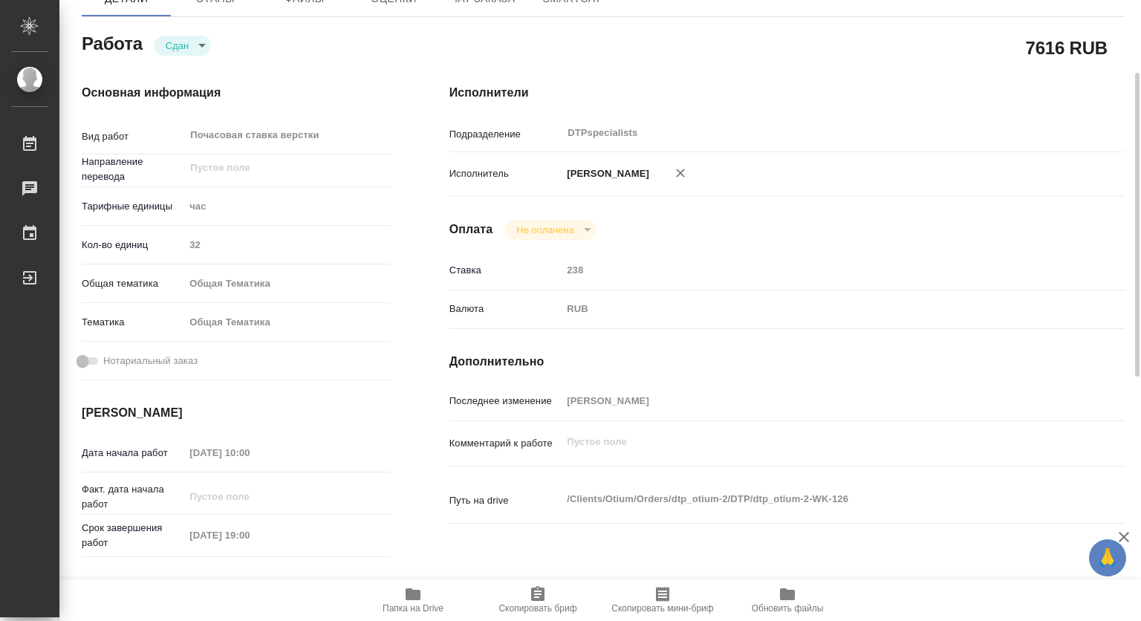
type textarea "x"
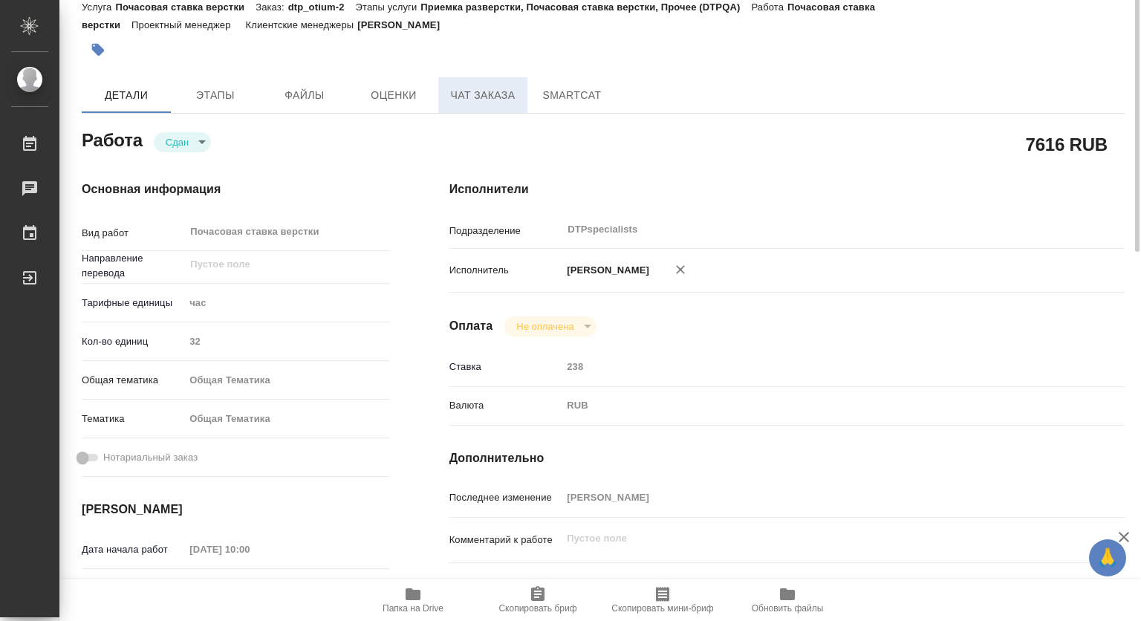
scroll to position [0, 0]
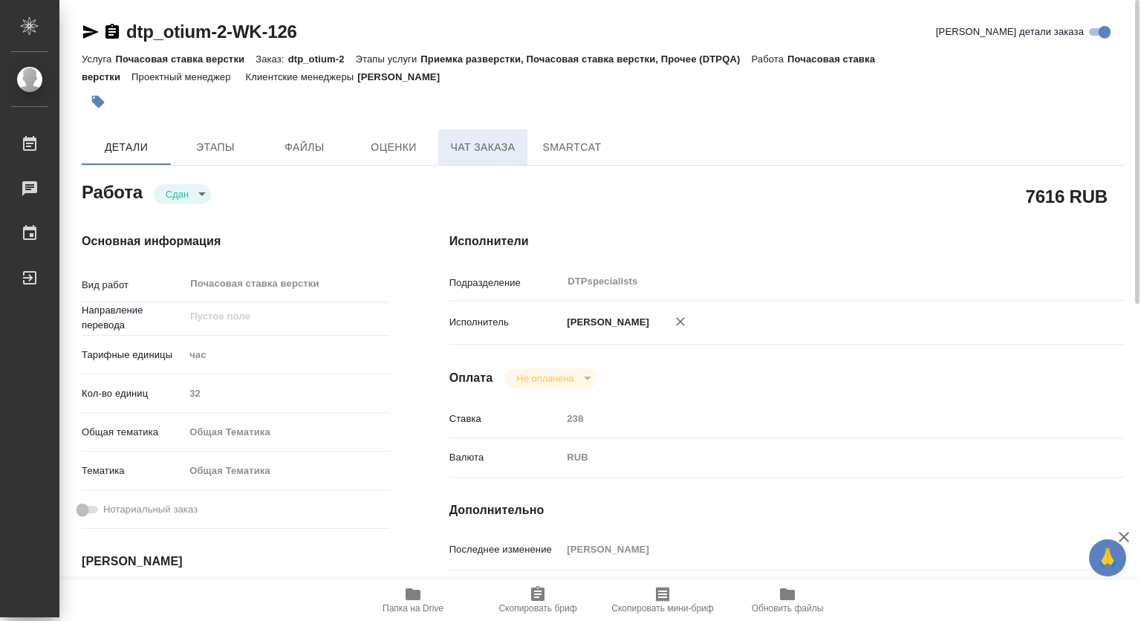
click at [484, 152] on span "Чат заказа" at bounding box center [482, 147] width 71 height 19
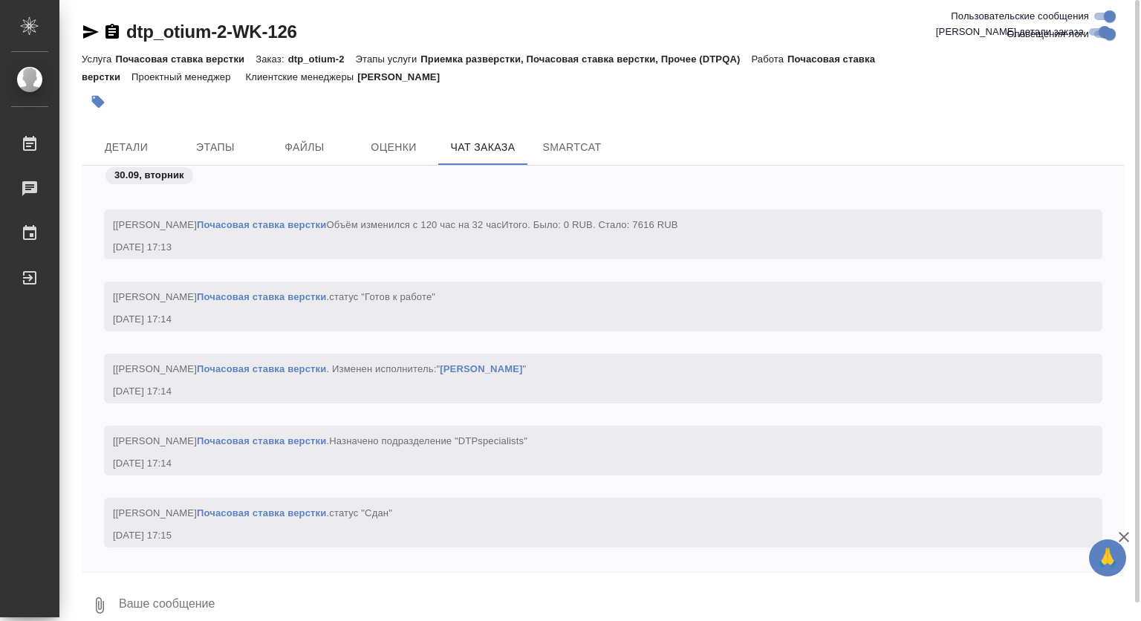
scroll to position [72320, 0]
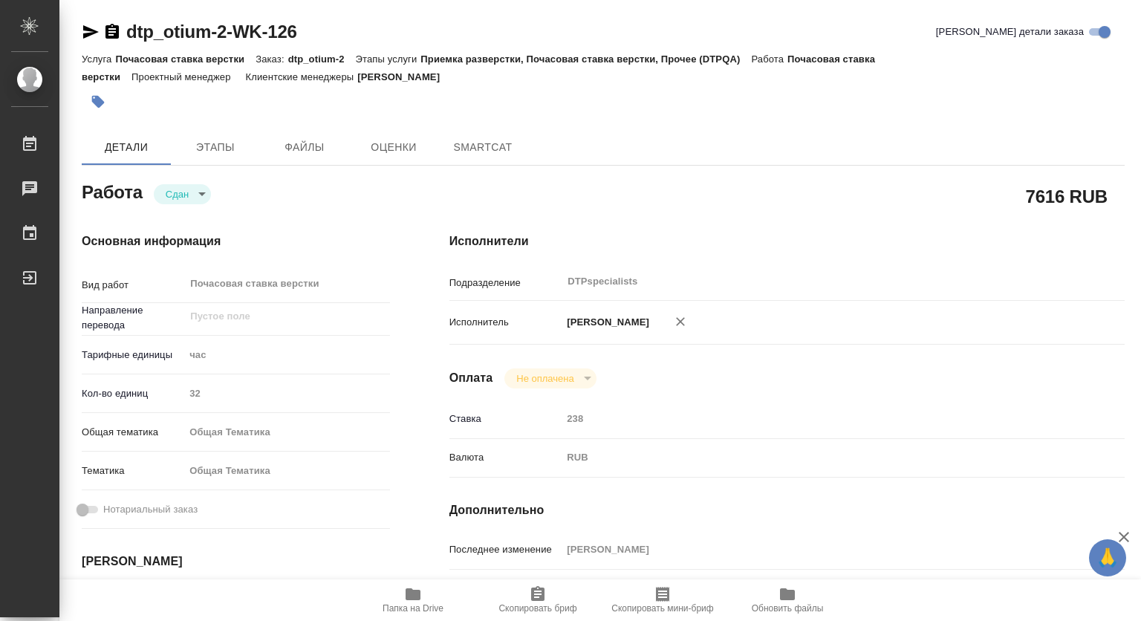
scroll to position [149, 0]
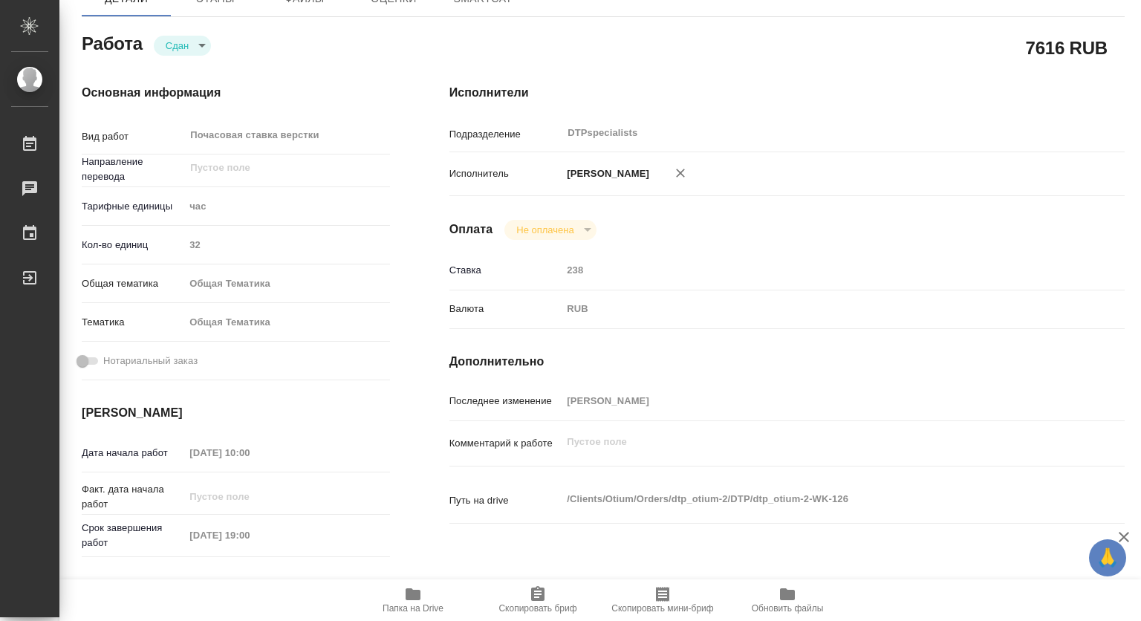
type textarea "x"
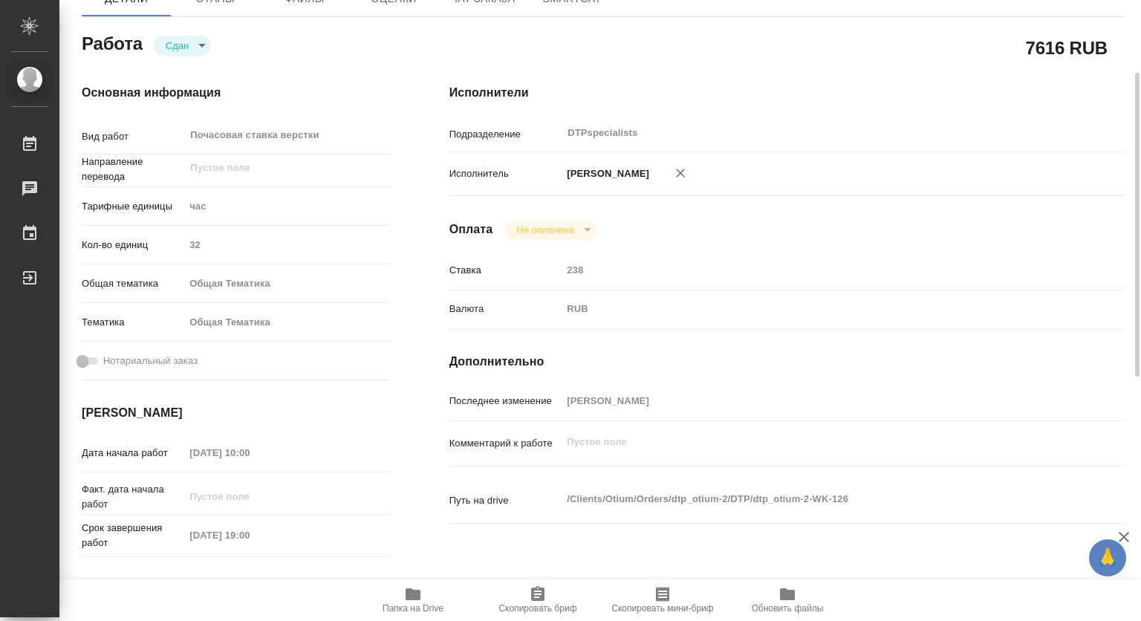
type textarea "x"
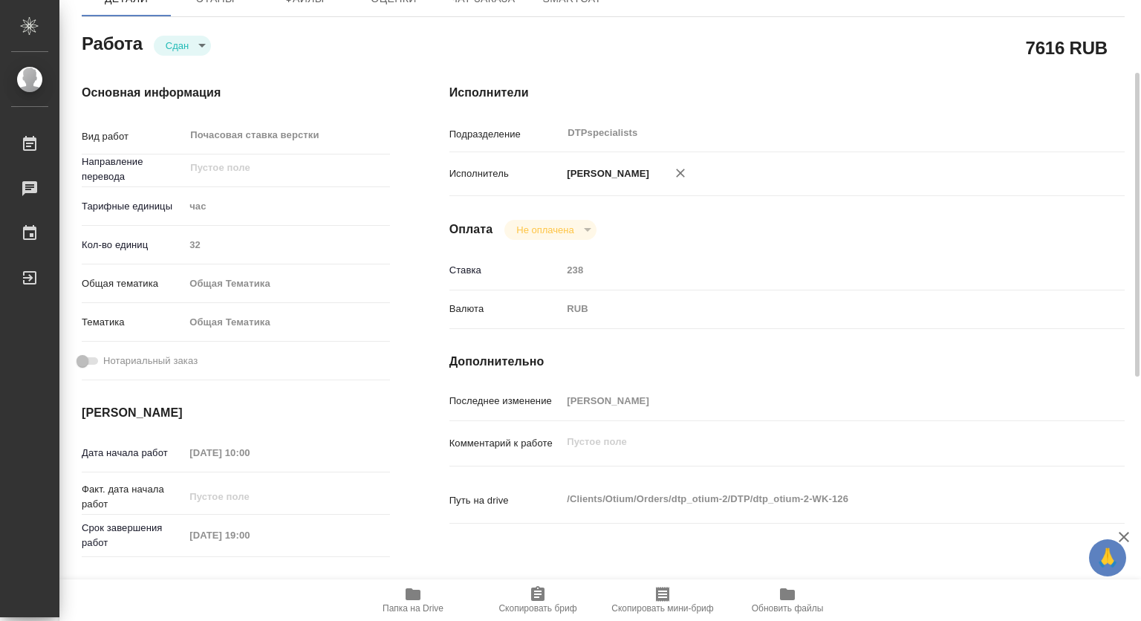
scroll to position [223, 0]
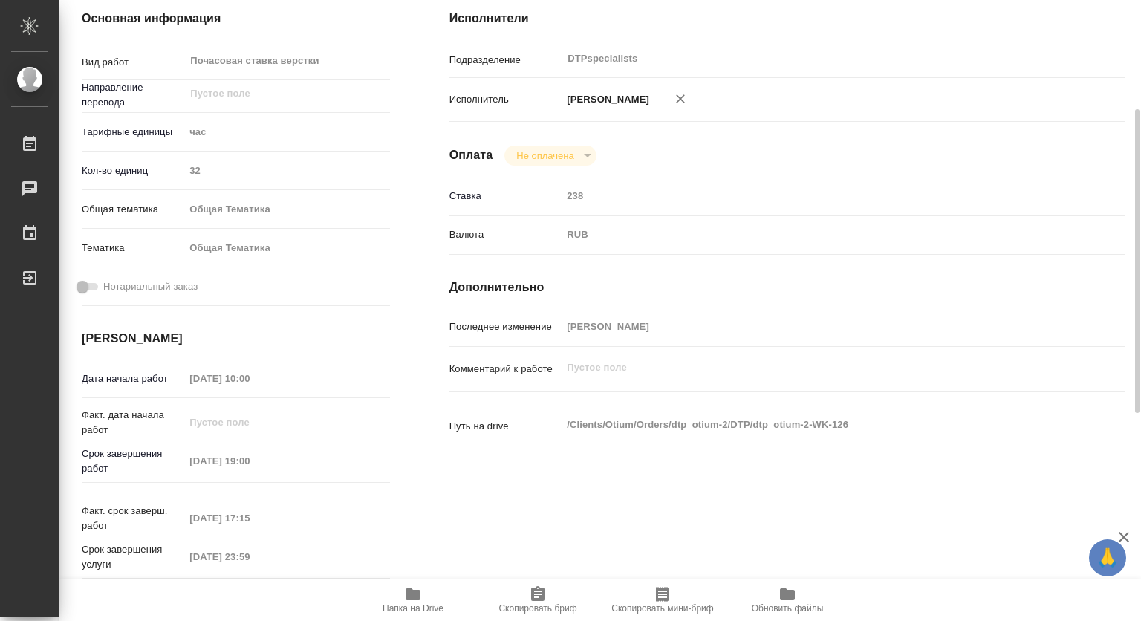
type textarea "x"
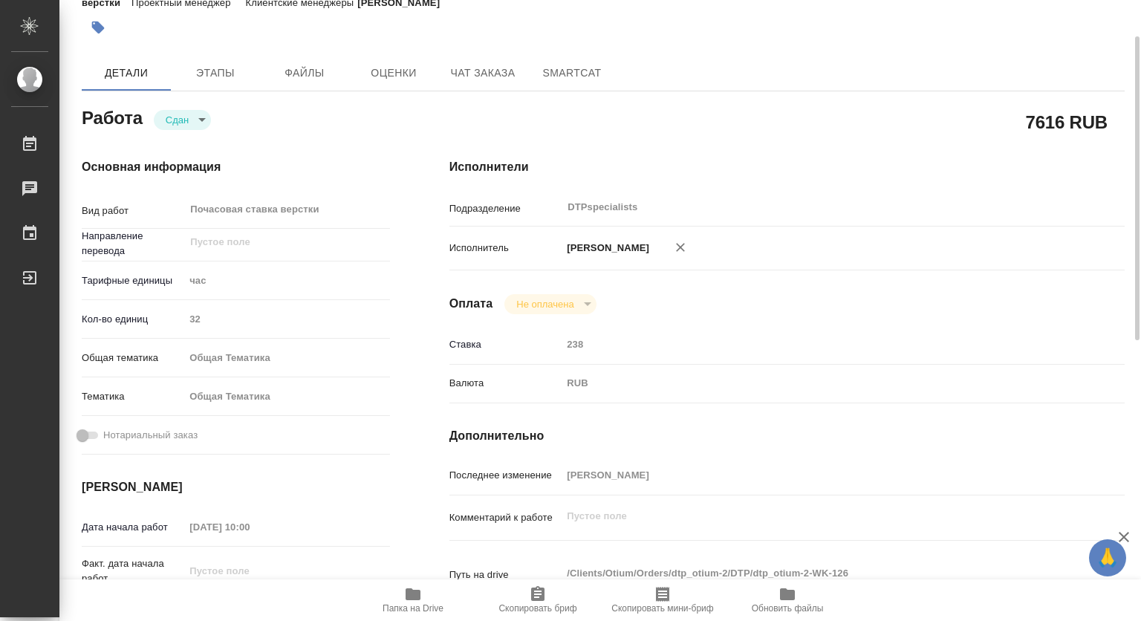
scroll to position [0, 0]
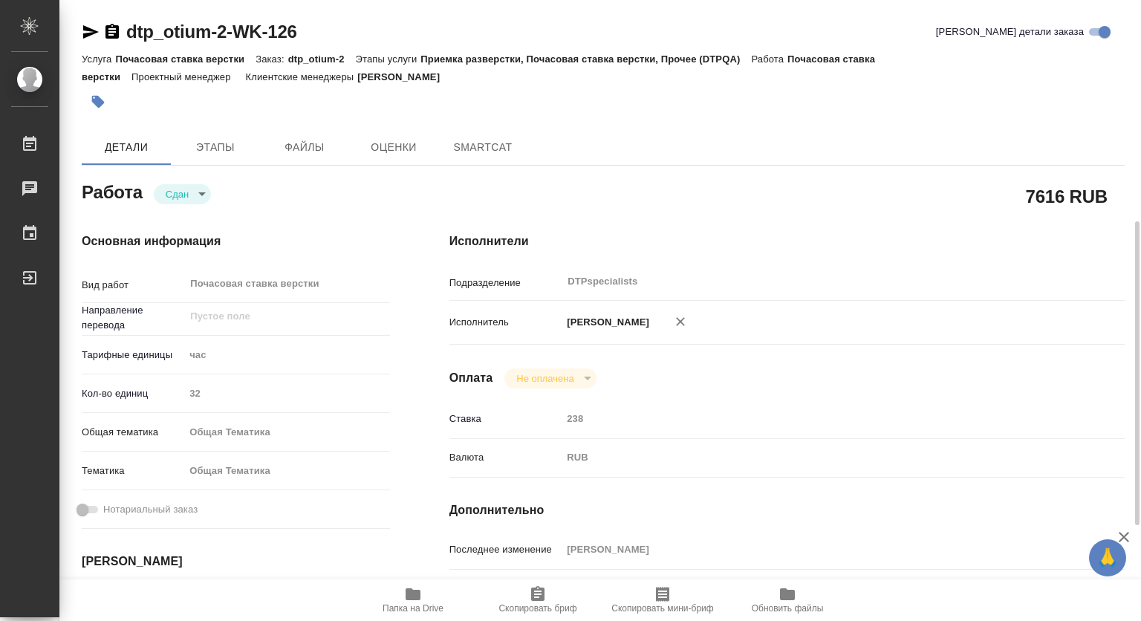
scroll to position [149, 0]
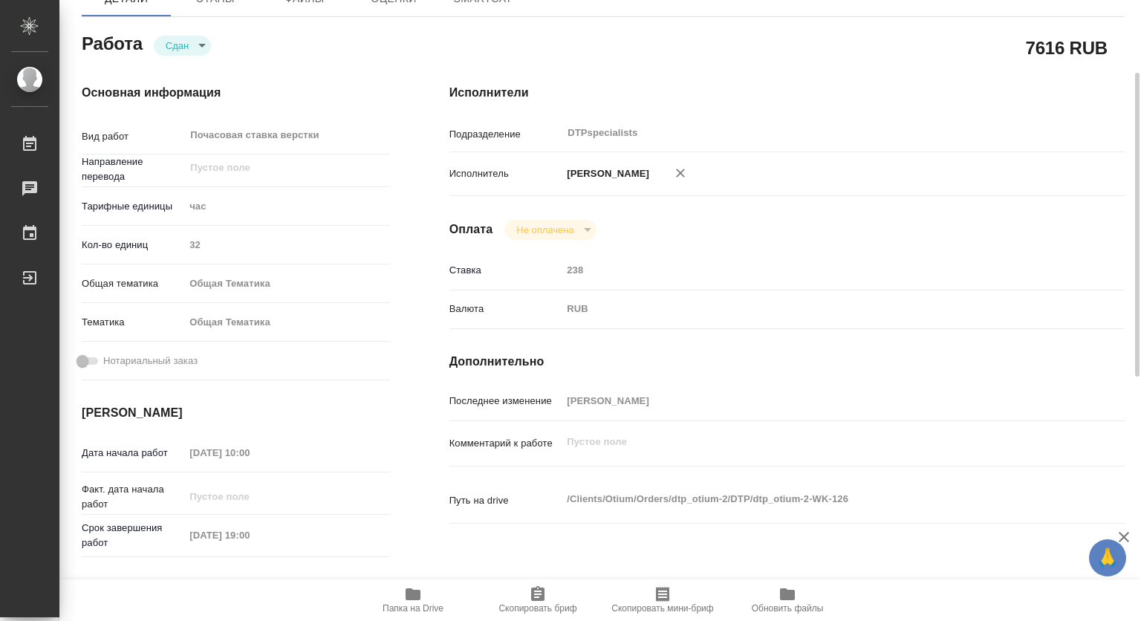
type textarea "x"
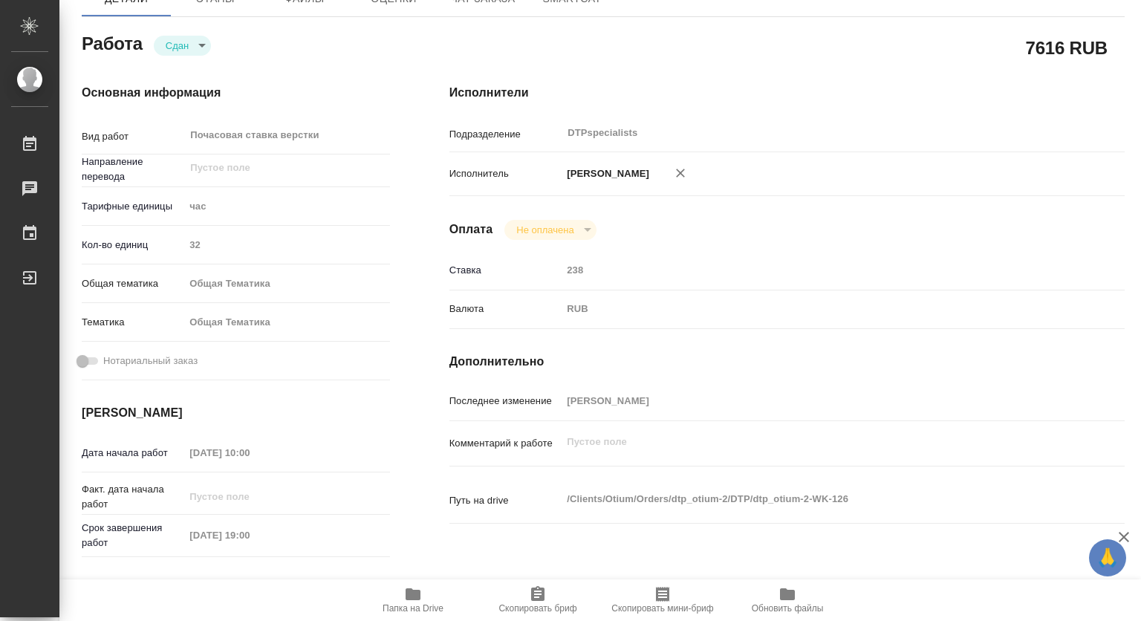
type textarea "x"
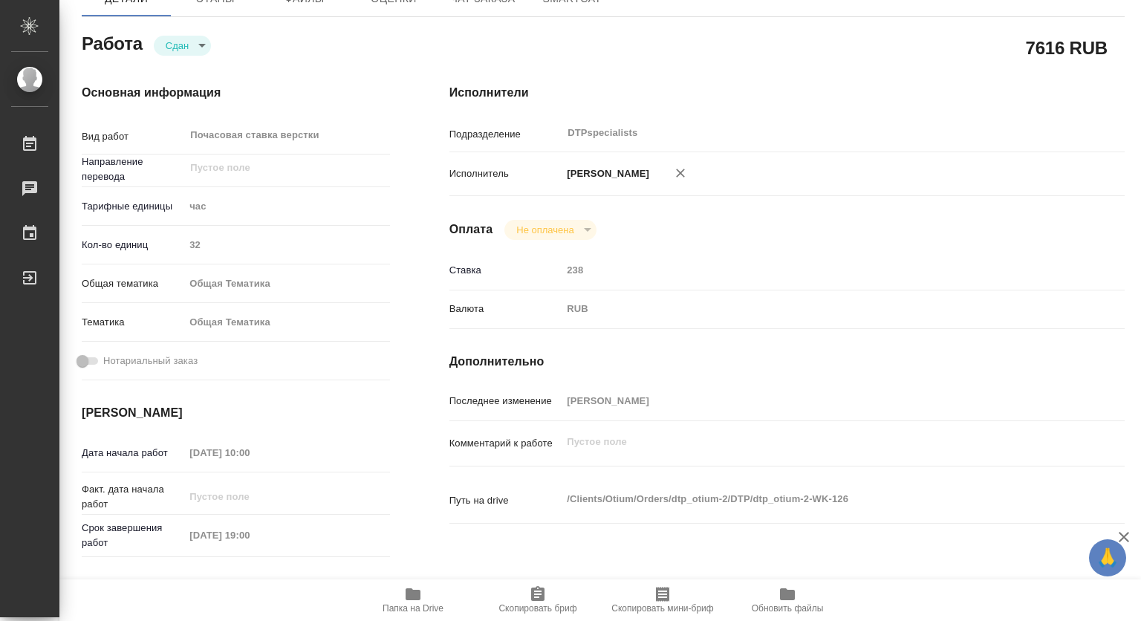
type textarea "x"
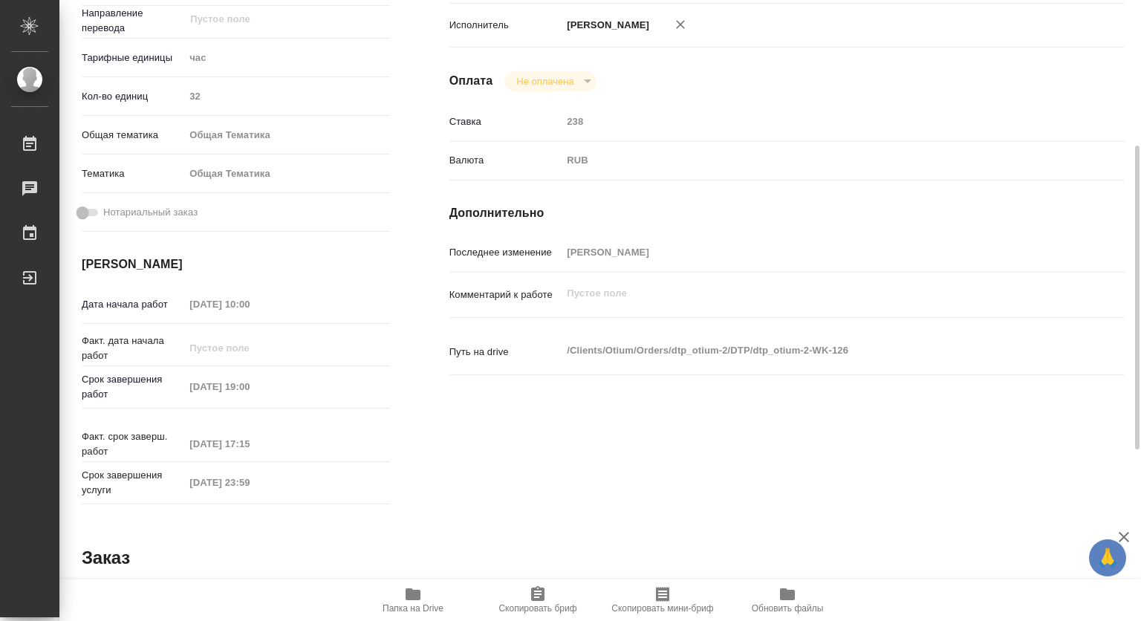
scroll to position [0, 0]
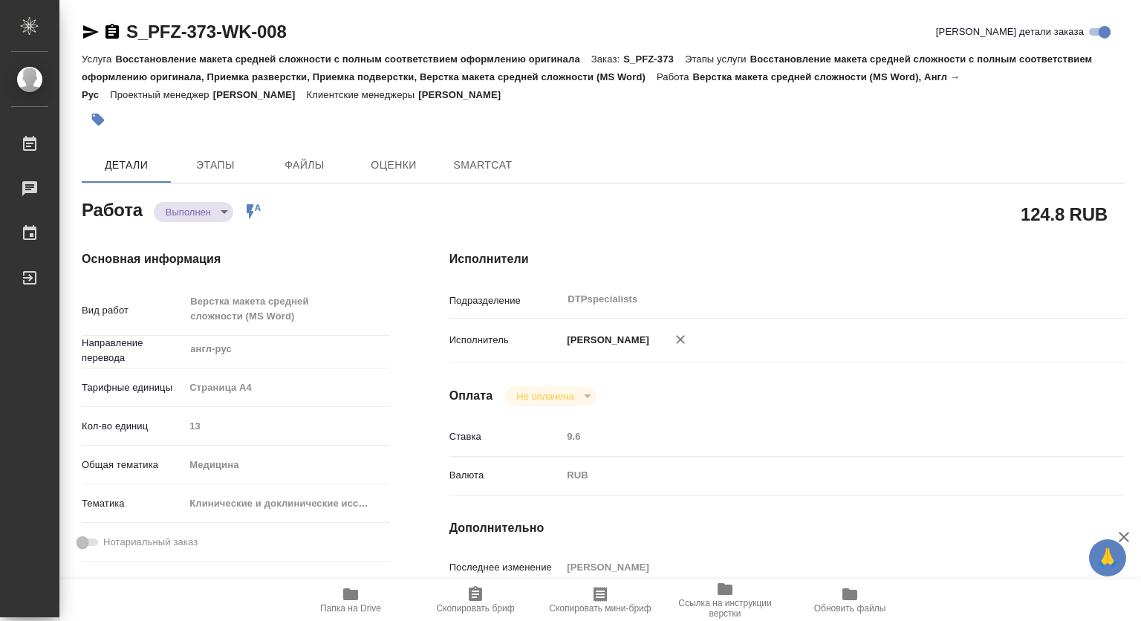
type textarea "x"
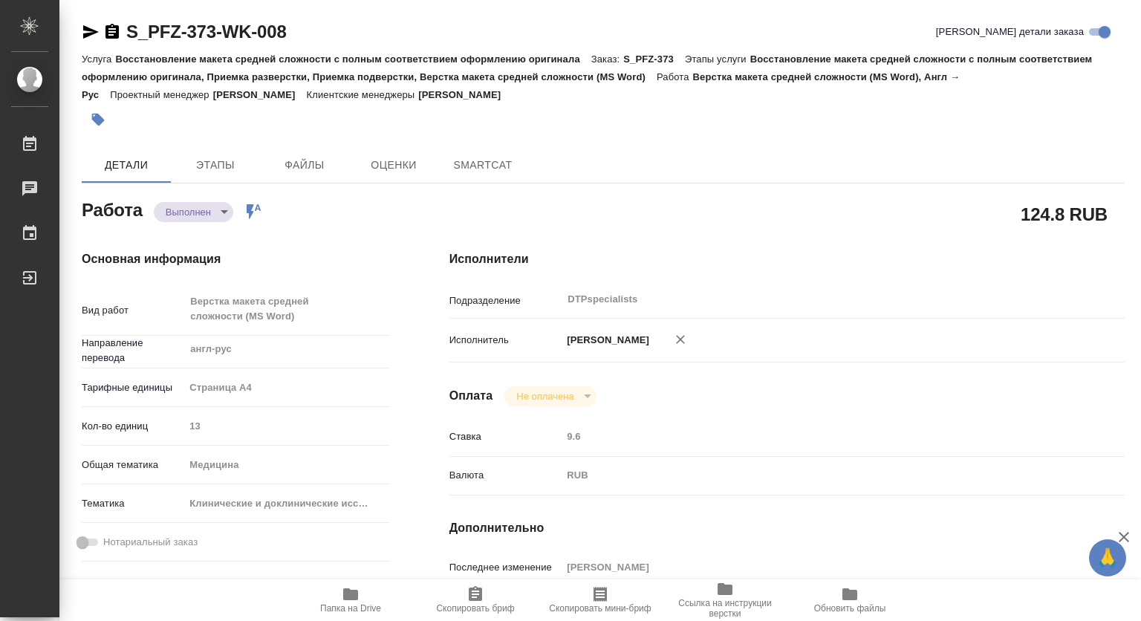
type textarea "x"
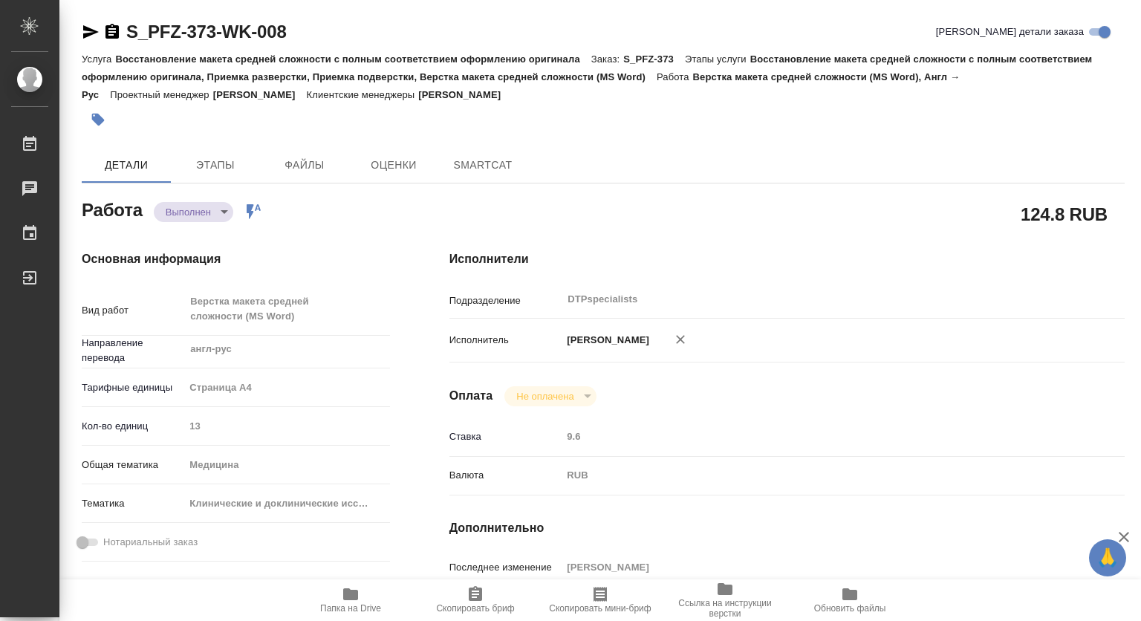
type textarea "x"
